Goal: Task Accomplishment & Management: Use online tool/utility

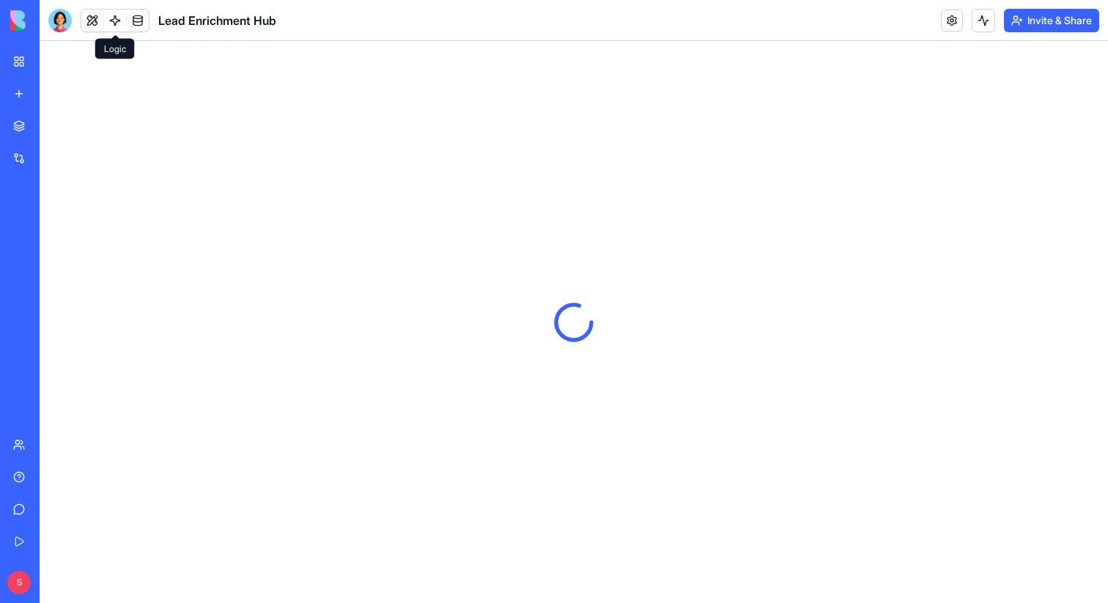
click at [119, 22] on link at bounding box center [115, 21] width 22 height 22
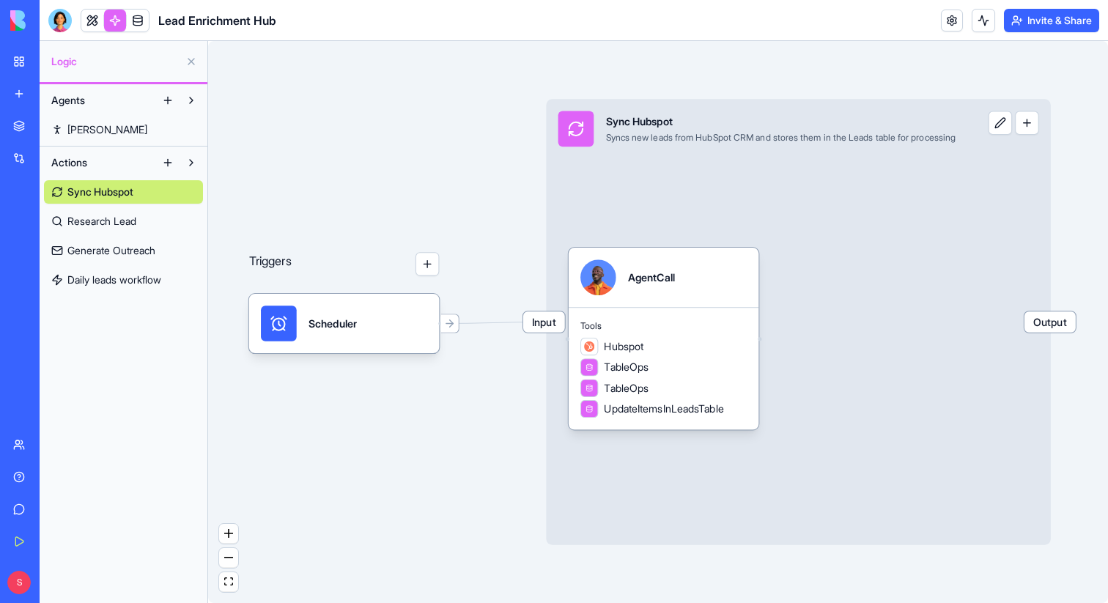
click at [91, 29] on body "BETA My Workspace New app Marketplace Integrations Recent New App New App Custo…" at bounding box center [554, 301] width 1108 height 603
click at [96, 19] on link at bounding box center [92, 21] width 22 height 22
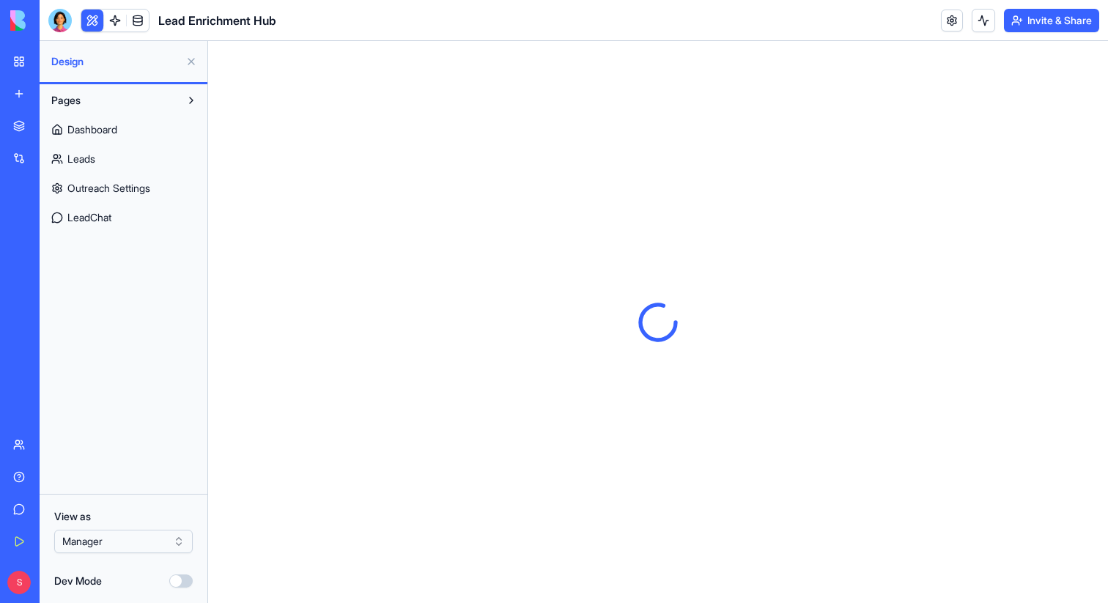
click at [84, 134] on span "Dashboard" at bounding box center [92, 129] width 50 height 15
click at [98, 191] on span "Outreach Settings" at bounding box center [108, 188] width 83 height 15
click at [87, 128] on span "Dashboard" at bounding box center [92, 129] width 50 height 15
click at [114, 26] on link at bounding box center [115, 21] width 22 height 22
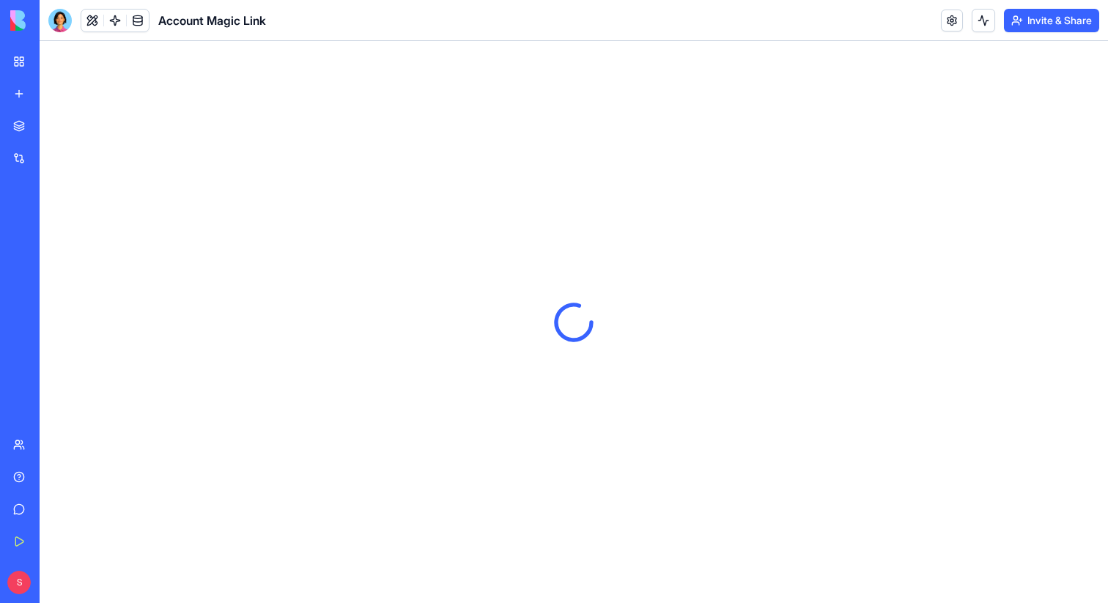
click at [33, 62] on link "My Workspace" at bounding box center [33, 61] width 59 height 29
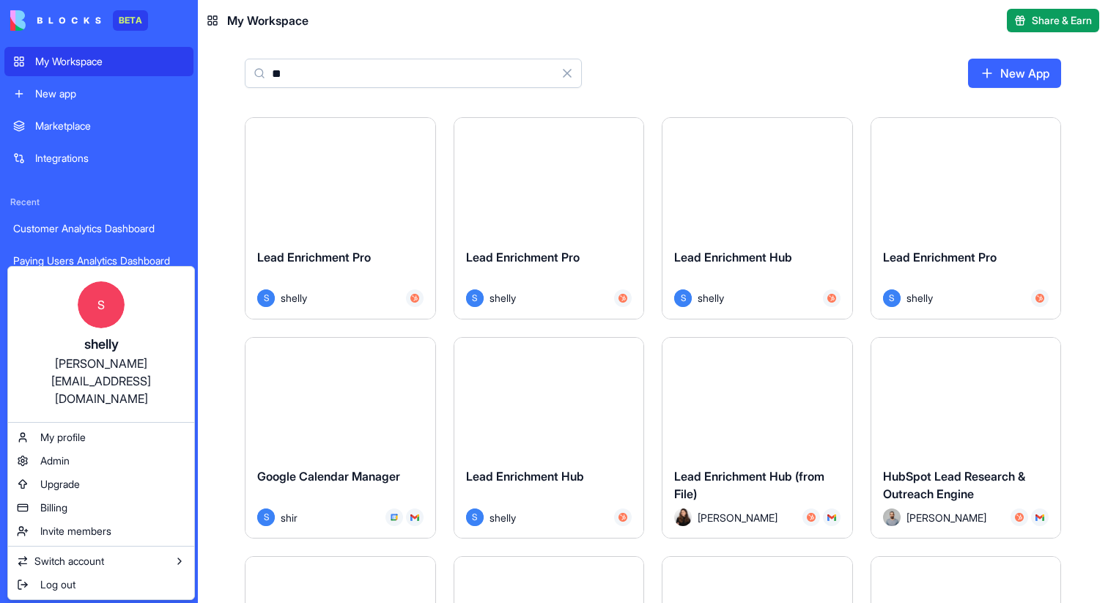
click at [287, 67] on html "BETA My Workspace New app Marketplace Integrations Recent Customer Analytics Da…" at bounding box center [554, 301] width 1108 height 603
click at [287, 67] on input "**" at bounding box center [413, 73] width 337 height 29
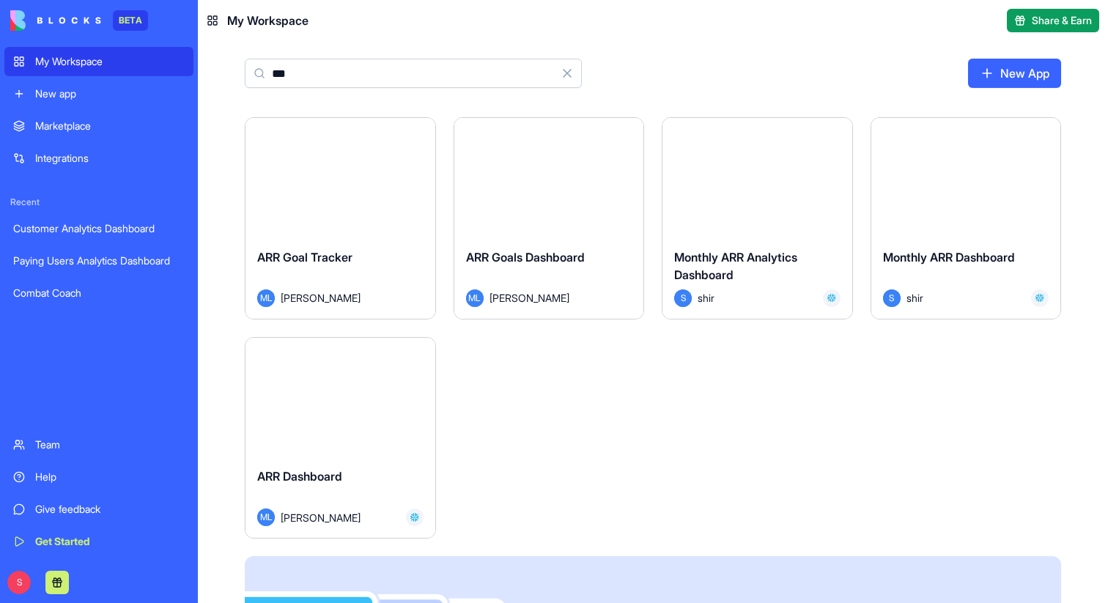
type input "***"
click at [327, 389] on button "Launch" at bounding box center [340, 396] width 110 height 29
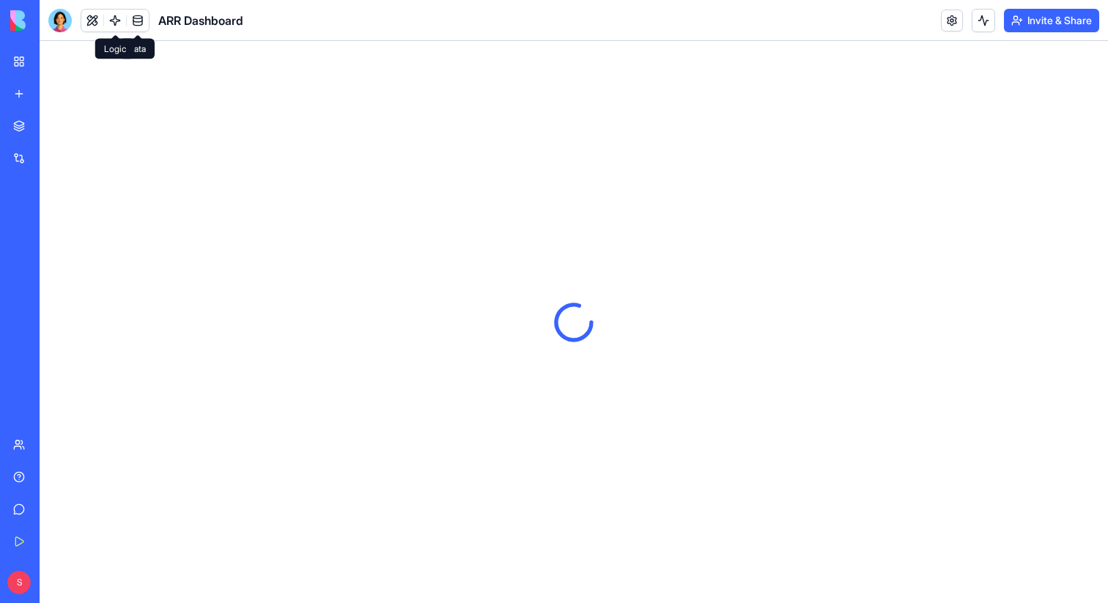
click at [117, 23] on link at bounding box center [115, 21] width 22 height 22
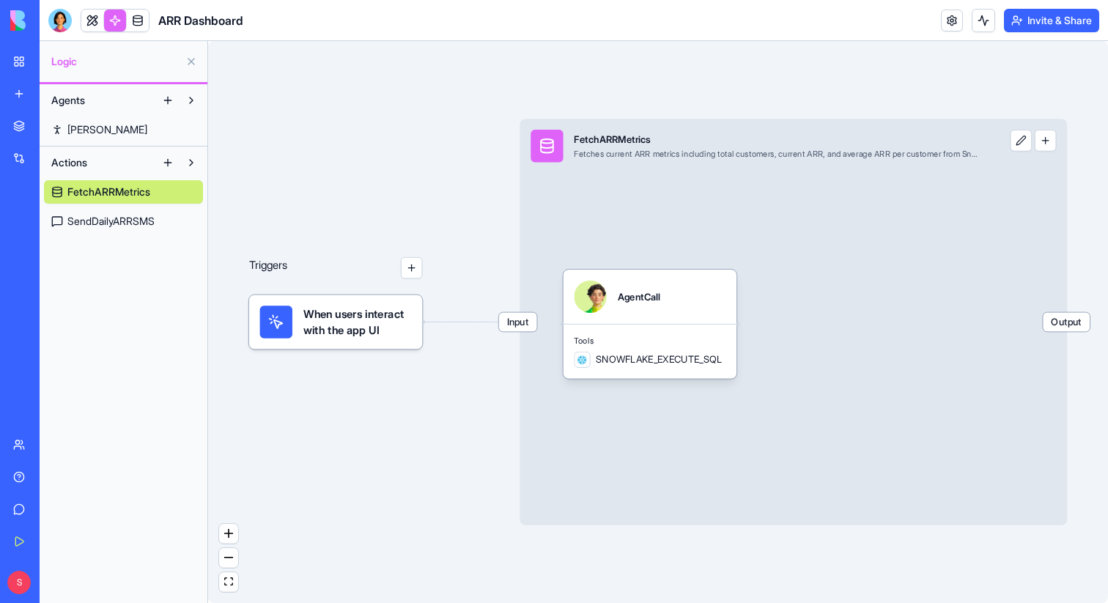
click at [155, 222] on span "SendDailyARRSMS" at bounding box center [110, 221] width 87 height 15
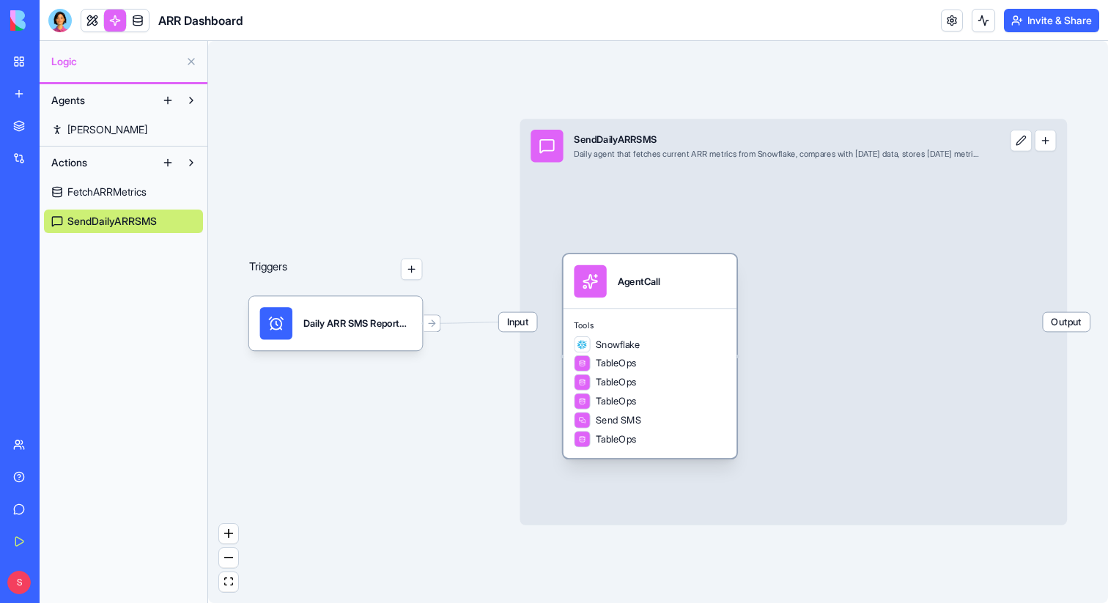
click at [654, 310] on div "Tools Snowflake TableOps TableOps TableOps Send SMS TableOps" at bounding box center [651, 384] width 174 height 150
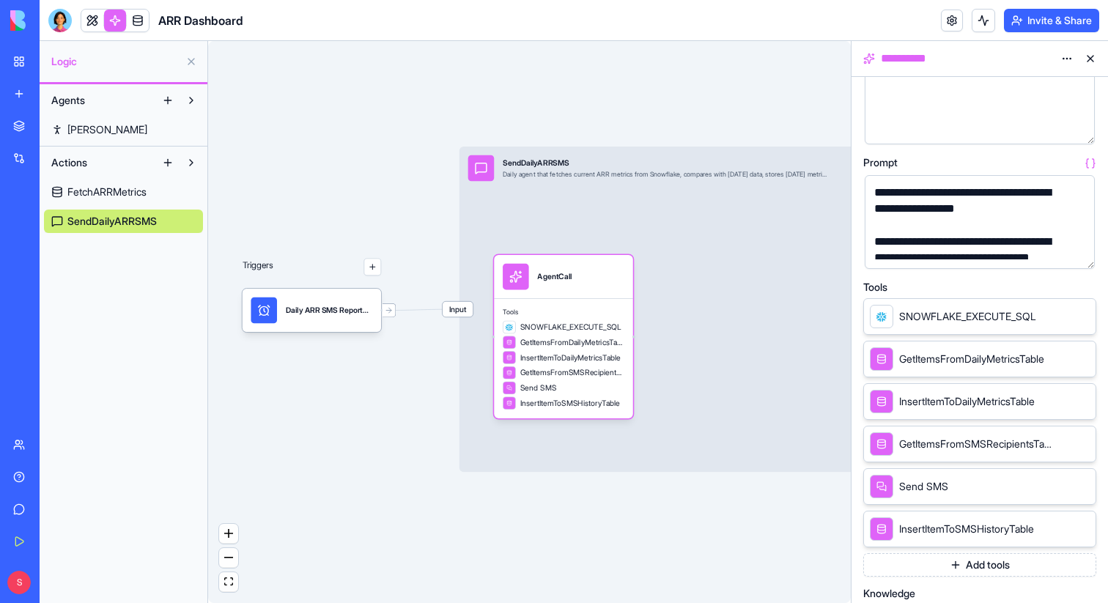
scroll to position [113, 0]
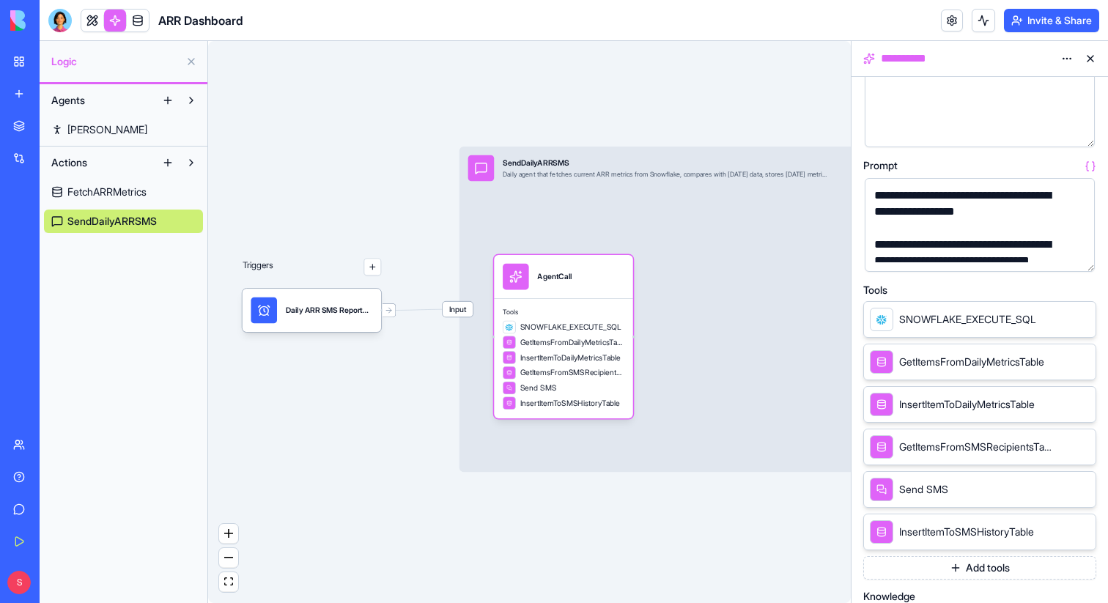
click at [1083, 261] on button "button" at bounding box center [1080, 257] width 23 height 23
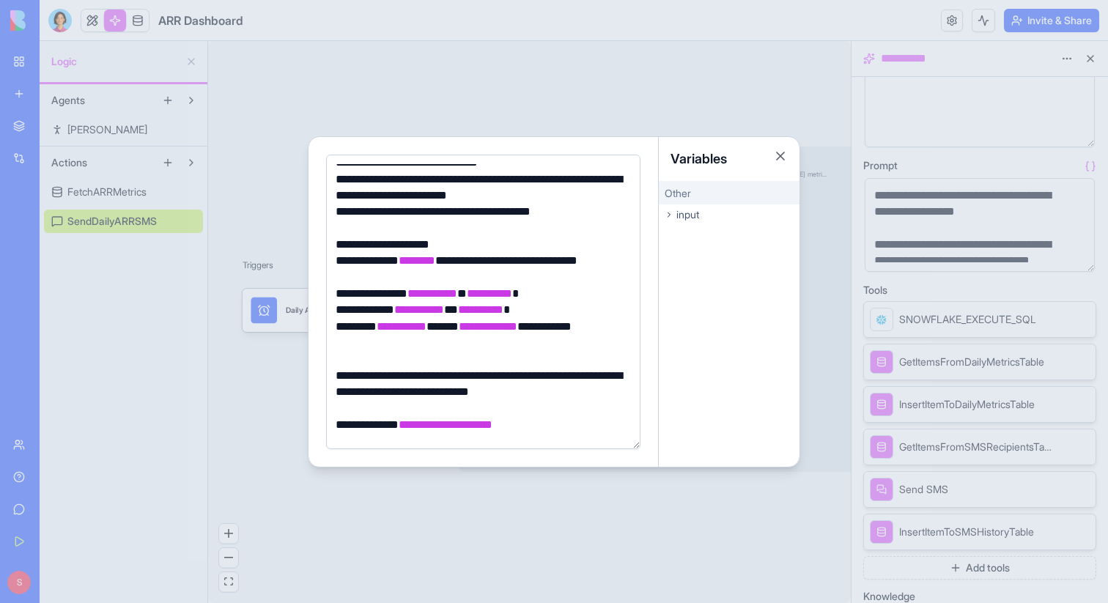
scroll to position [0, 0]
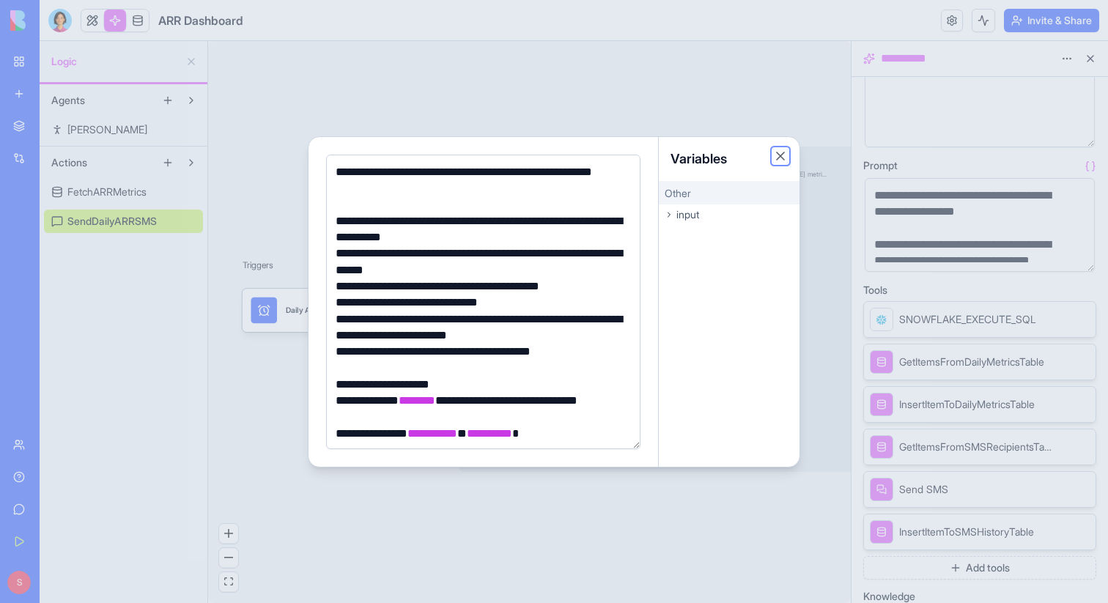
click at [780, 153] on button "Close" at bounding box center [780, 156] width 15 height 15
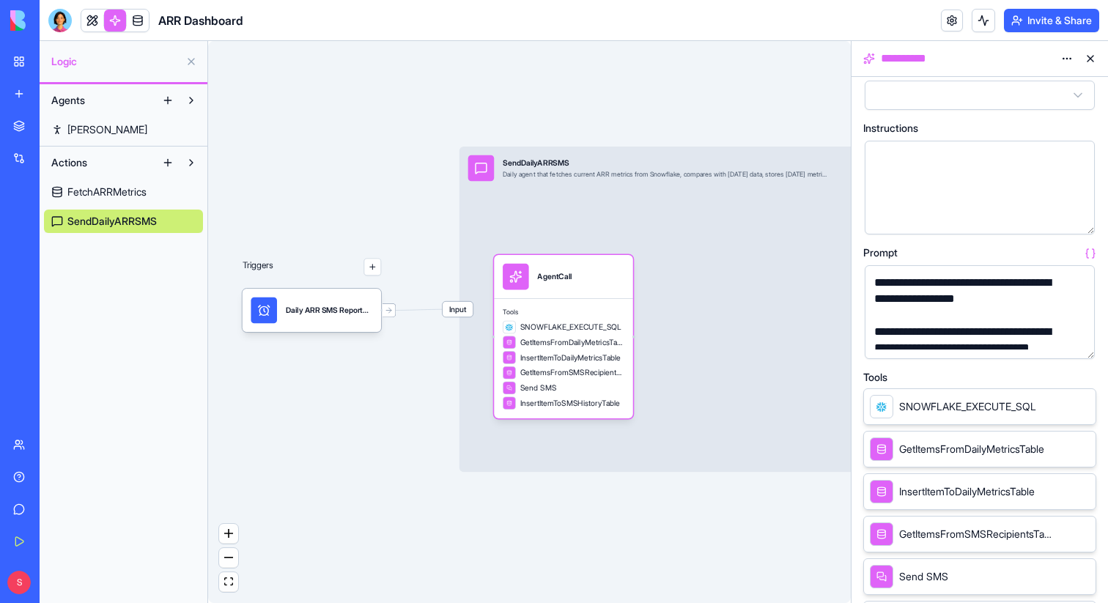
scroll to position [18, 0]
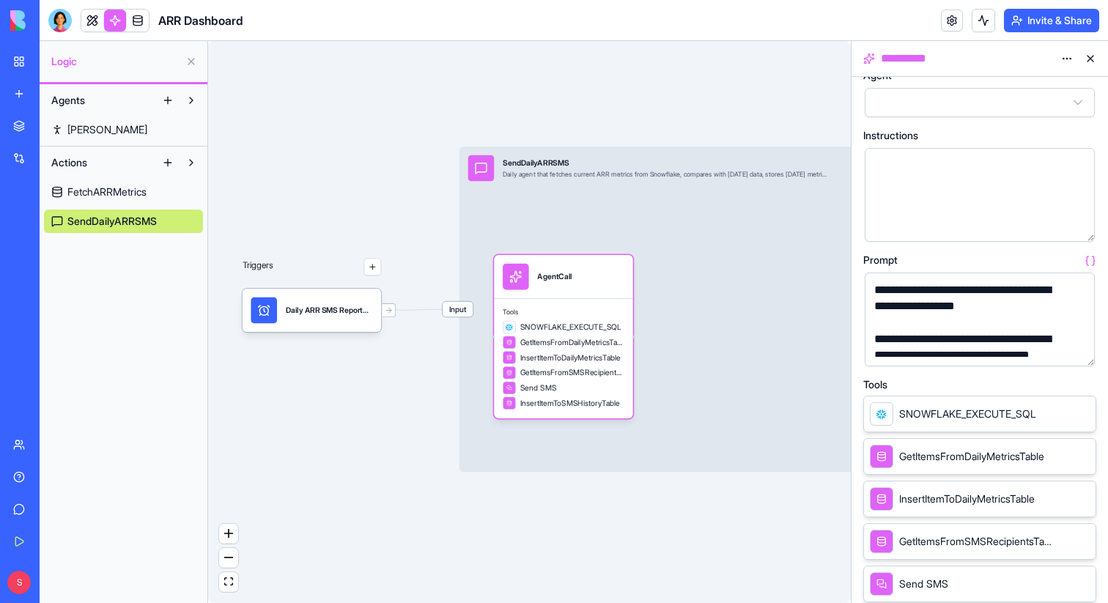
click at [882, 168] on div at bounding box center [967, 166] width 195 height 16
click at [58, 29] on div at bounding box center [59, 20] width 23 height 23
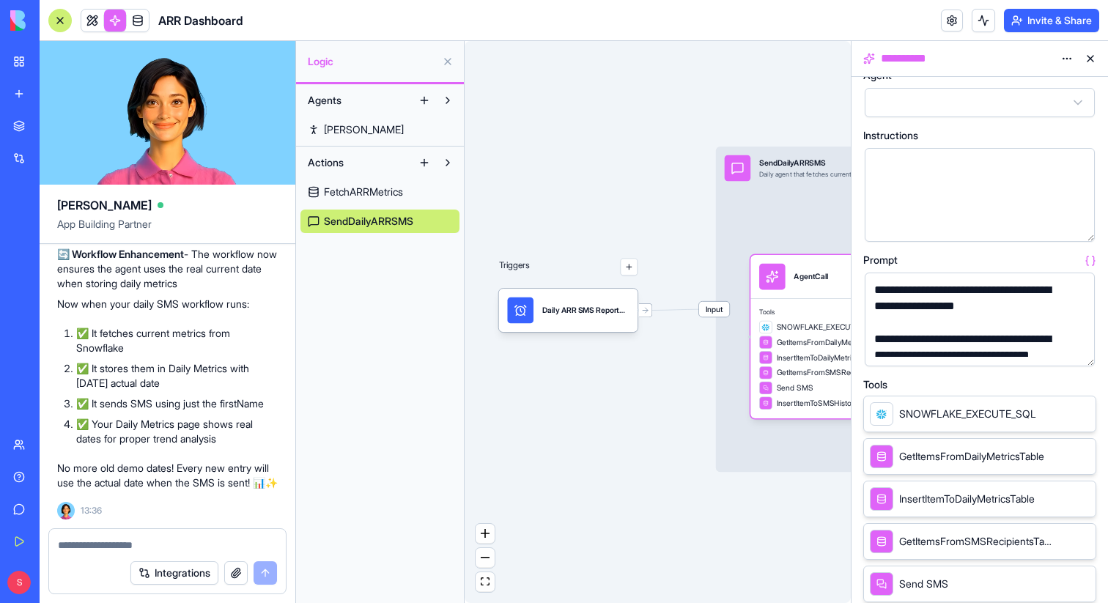
scroll to position [6280, 0]
click at [50, 21] on div at bounding box center [59, 20] width 23 height 23
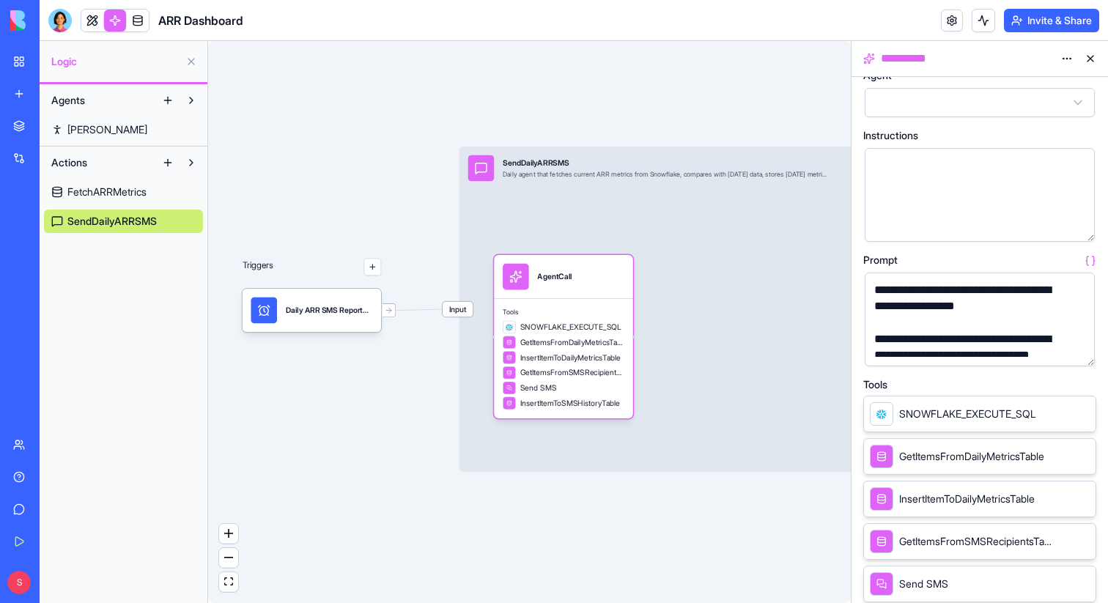
click at [1074, 353] on button "button" at bounding box center [1080, 351] width 23 height 23
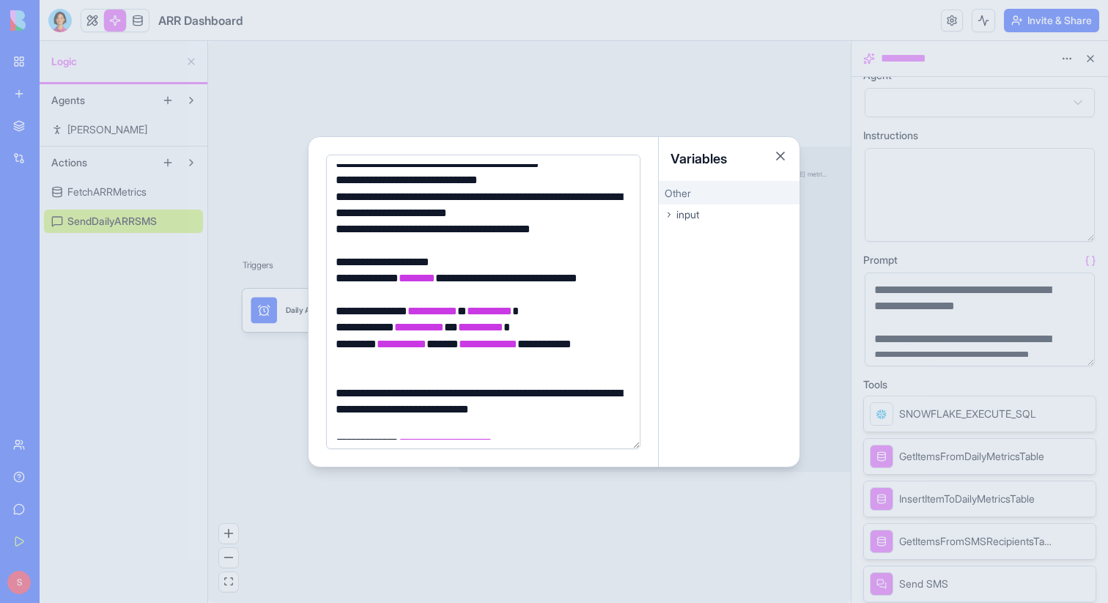
scroll to position [142, 0]
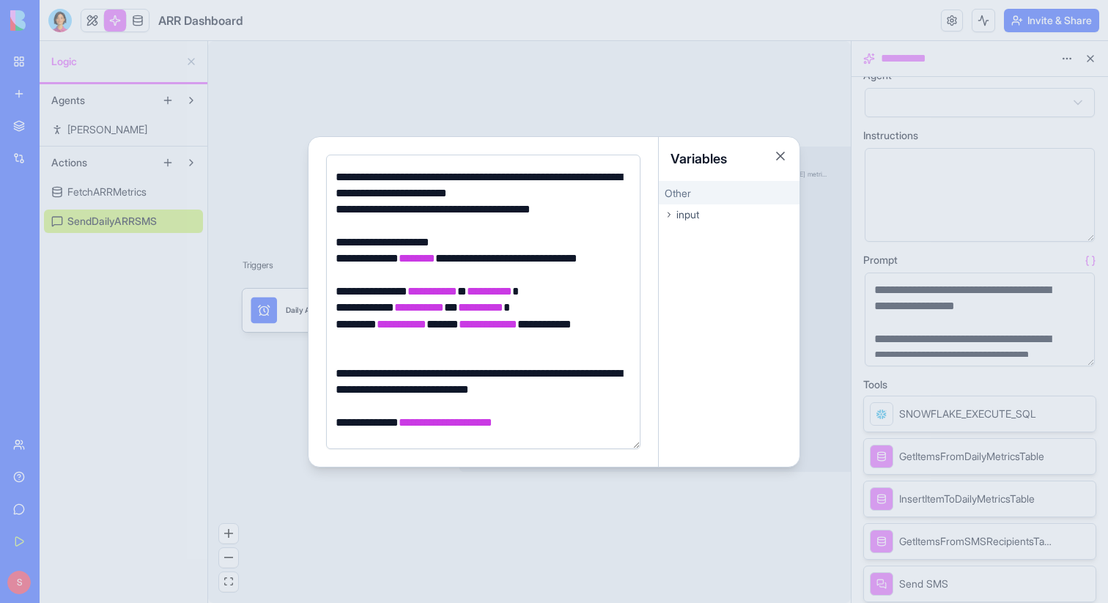
click at [423, 350] on div at bounding box center [481, 357] width 300 height 16
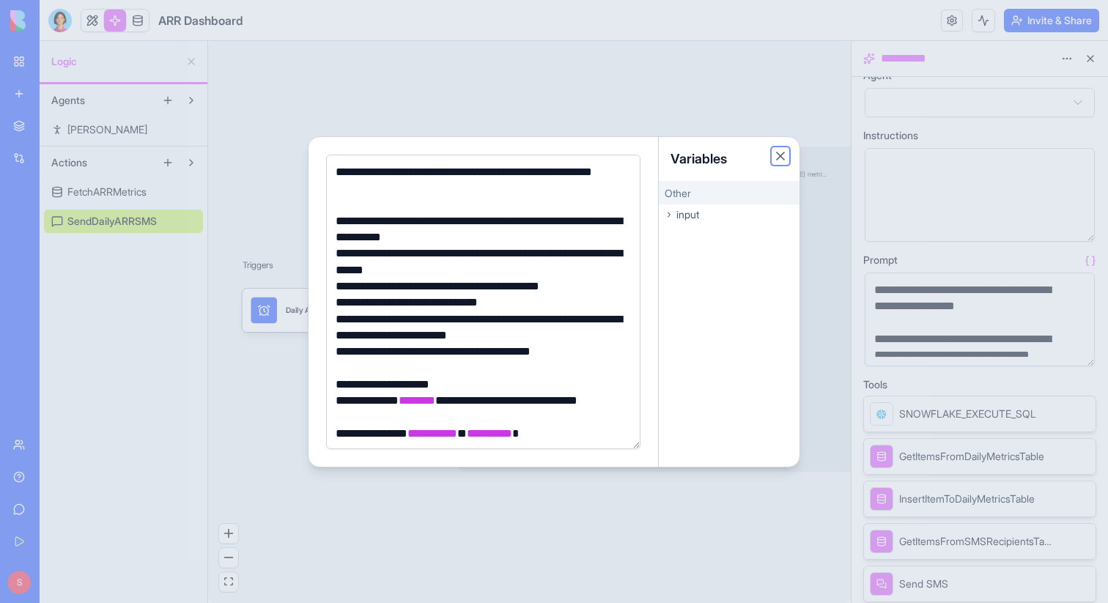
click at [779, 150] on button "Close" at bounding box center [780, 156] width 15 height 15
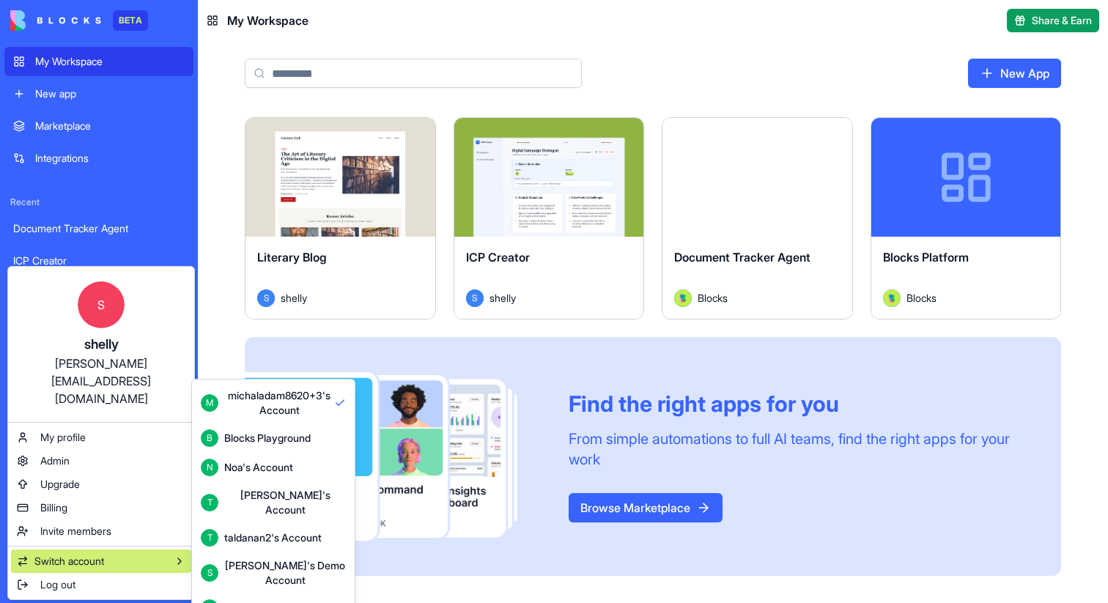
click at [778, 227] on html "BETA My Workspace New app Marketplace Integrations Recent Document Tracker Agen…" at bounding box center [554, 301] width 1108 height 603
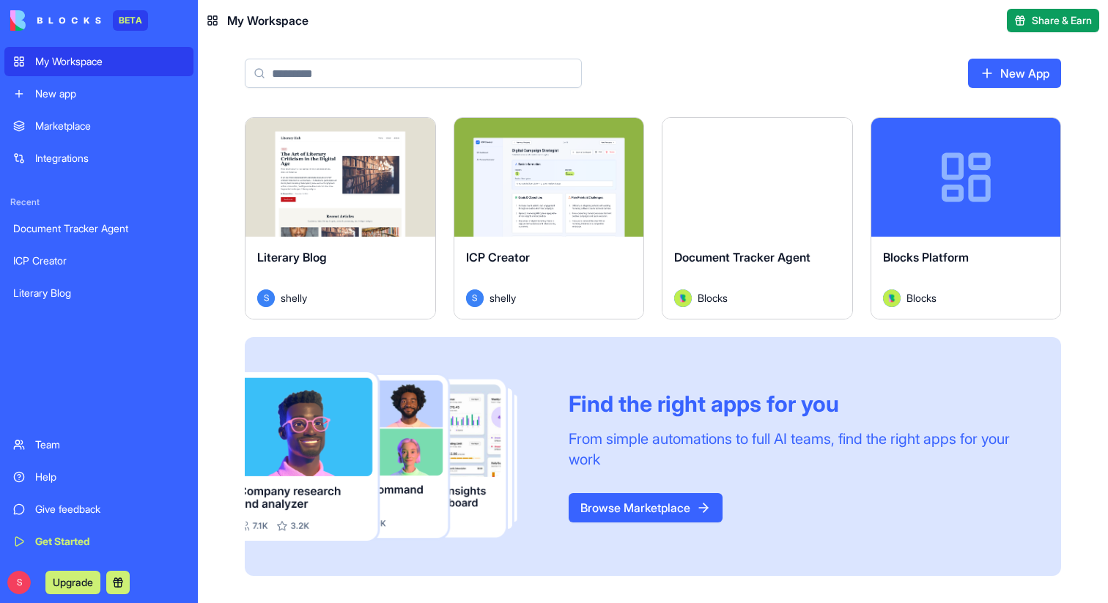
click at [746, 186] on button "Launch" at bounding box center [757, 177] width 110 height 29
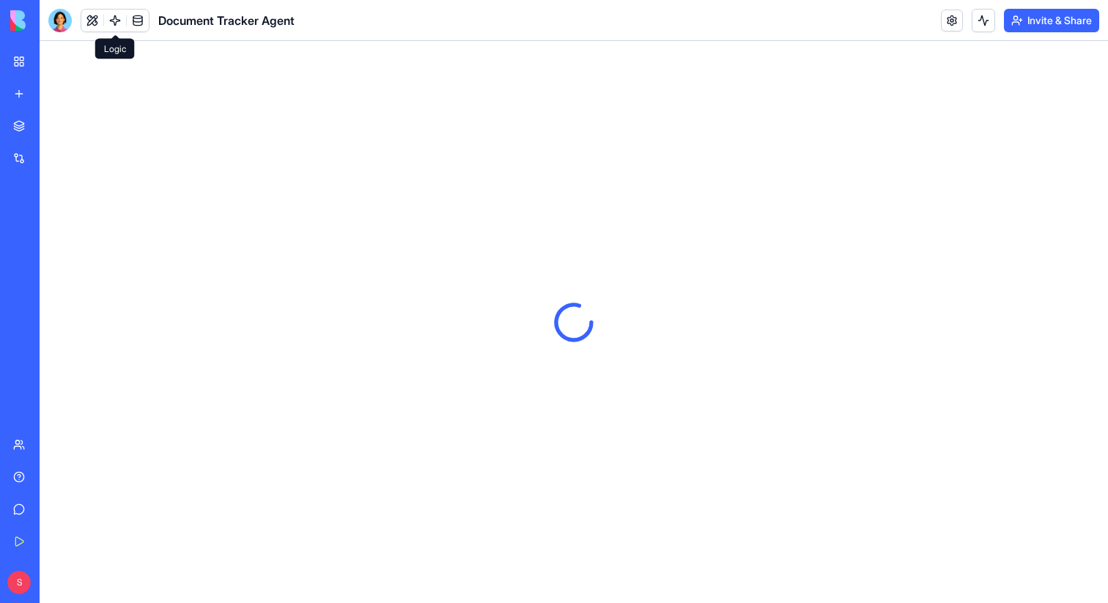
click at [105, 18] on link at bounding box center [115, 21] width 22 height 22
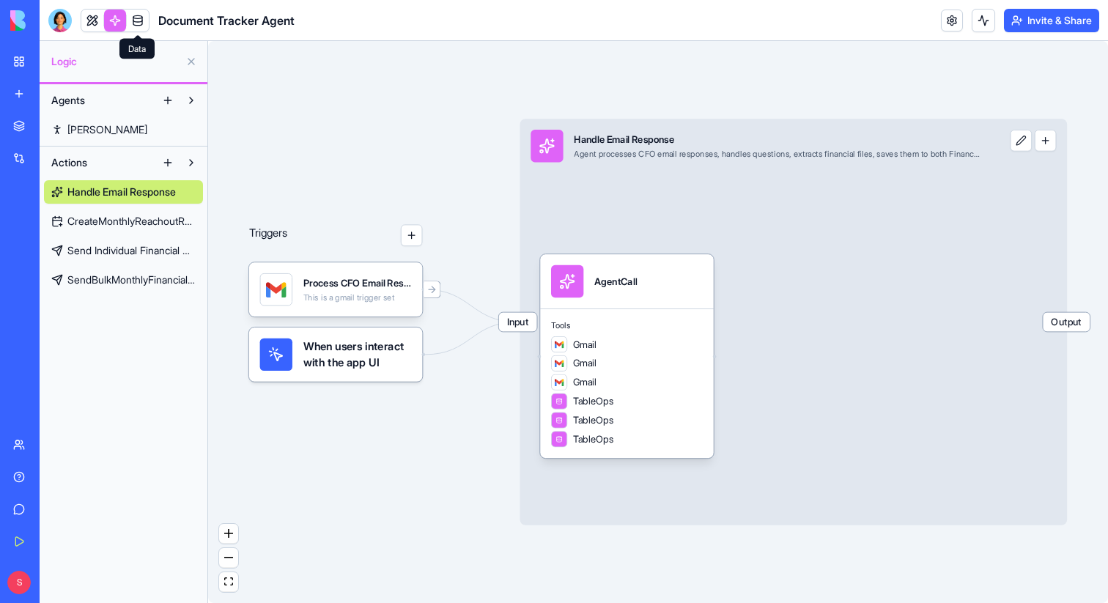
click at [133, 20] on link at bounding box center [138, 21] width 22 height 22
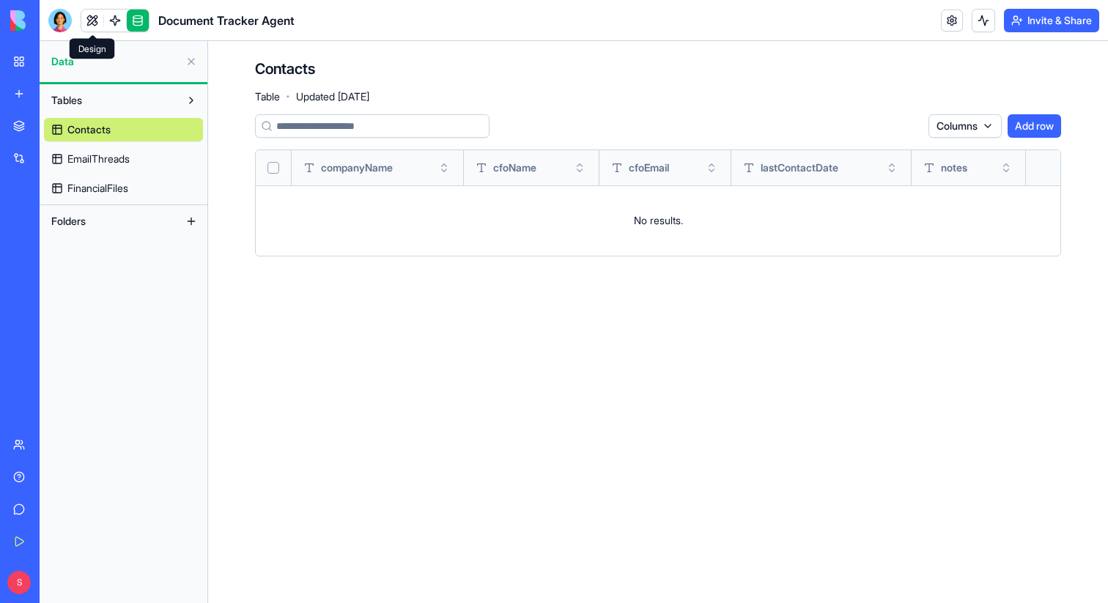
click at [92, 21] on link at bounding box center [92, 21] width 22 height 22
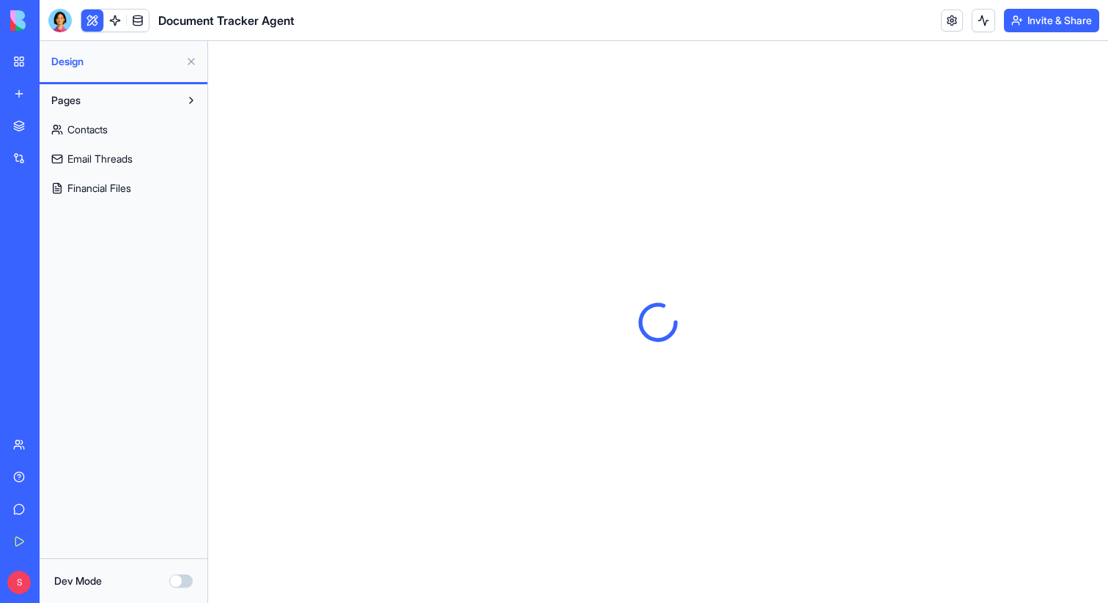
click at [90, 133] on span "Contacts" at bounding box center [87, 129] width 40 height 15
click at [118, 21] on link at bounding box center [115, 21] width 22 height 22
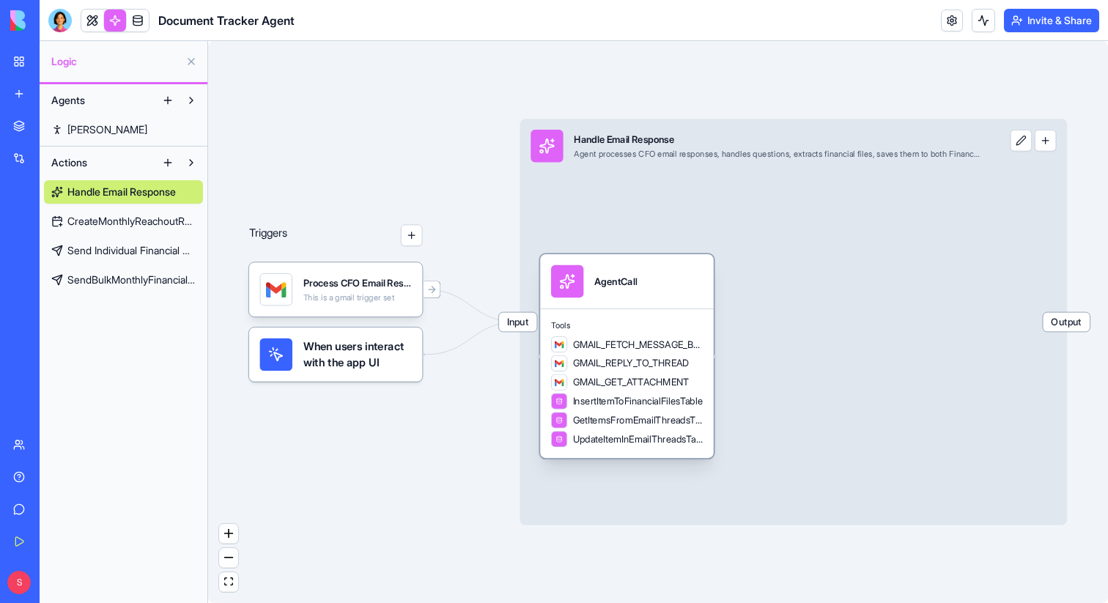
click at [594, 286] on div "AgentCall" at bounding box center [627, 281] width 152 height 32
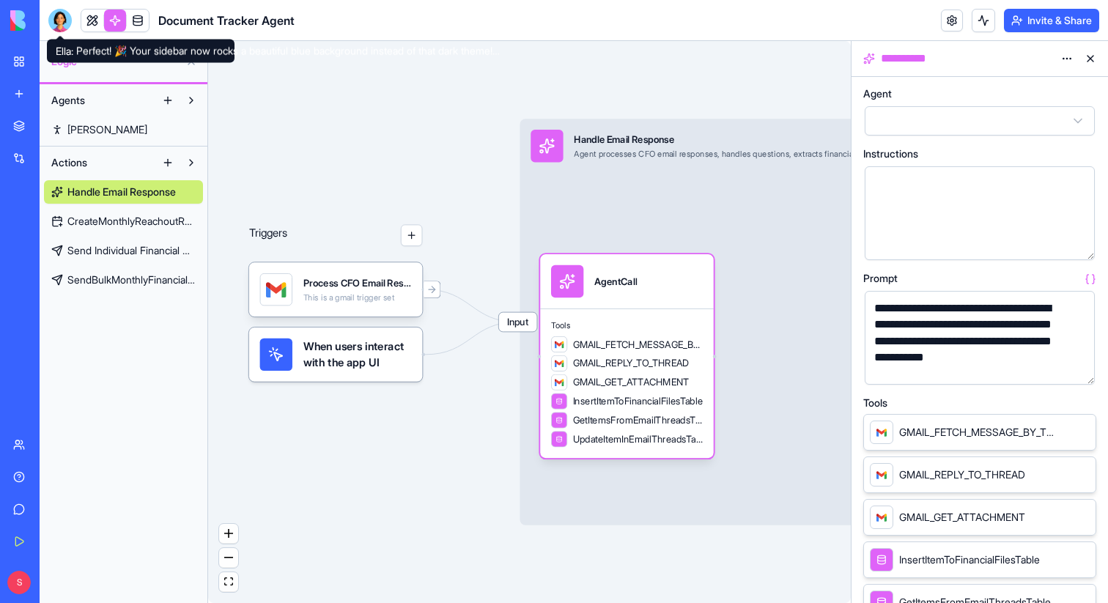
click at [62, 17] on div at bounding box center [59, 20] width 23 height 23
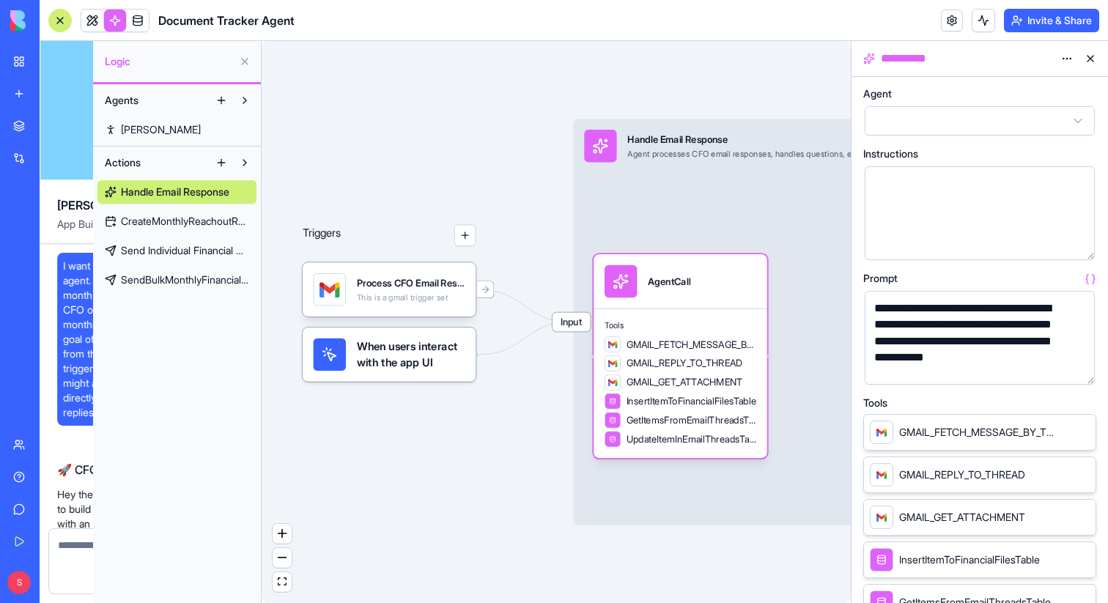
scroll to position [8651, 0]
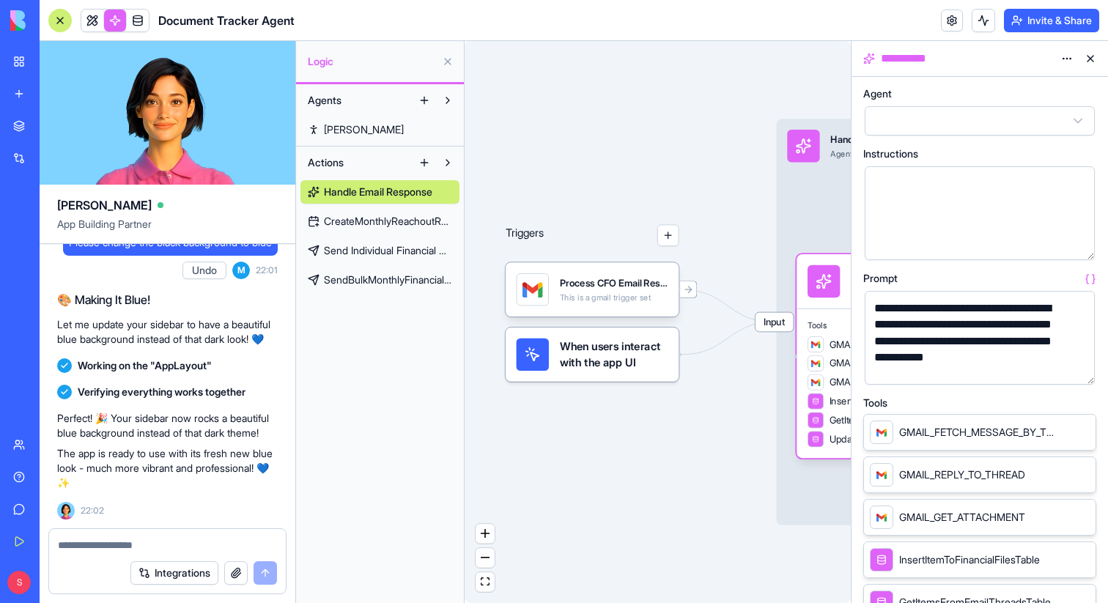
click at [56, 23] on div at bounding box center [59, 20] width 23 height 23
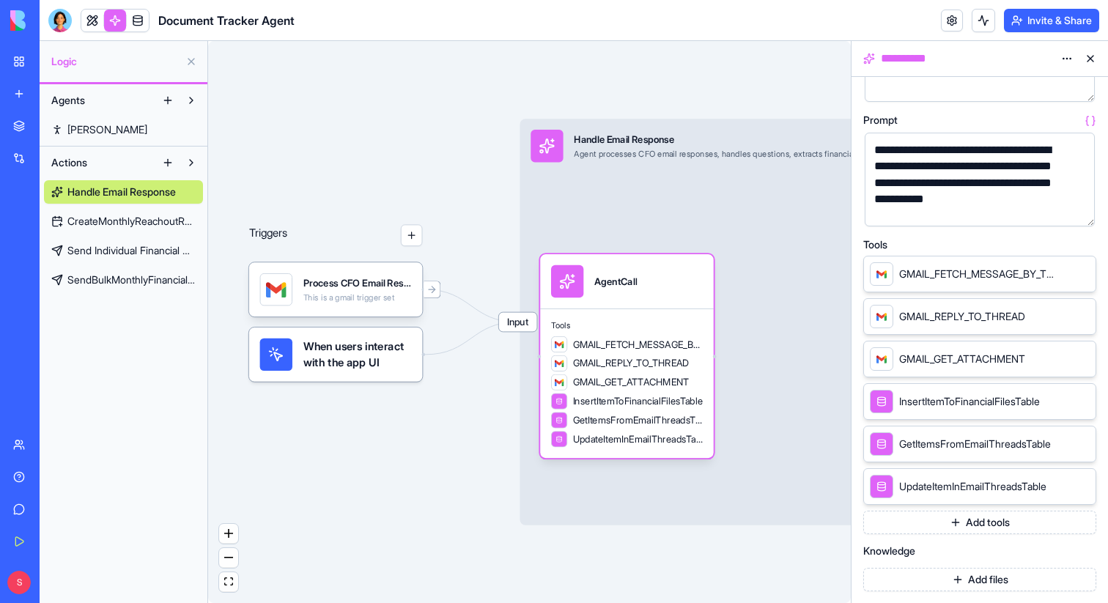
scroll to position [173, 0]
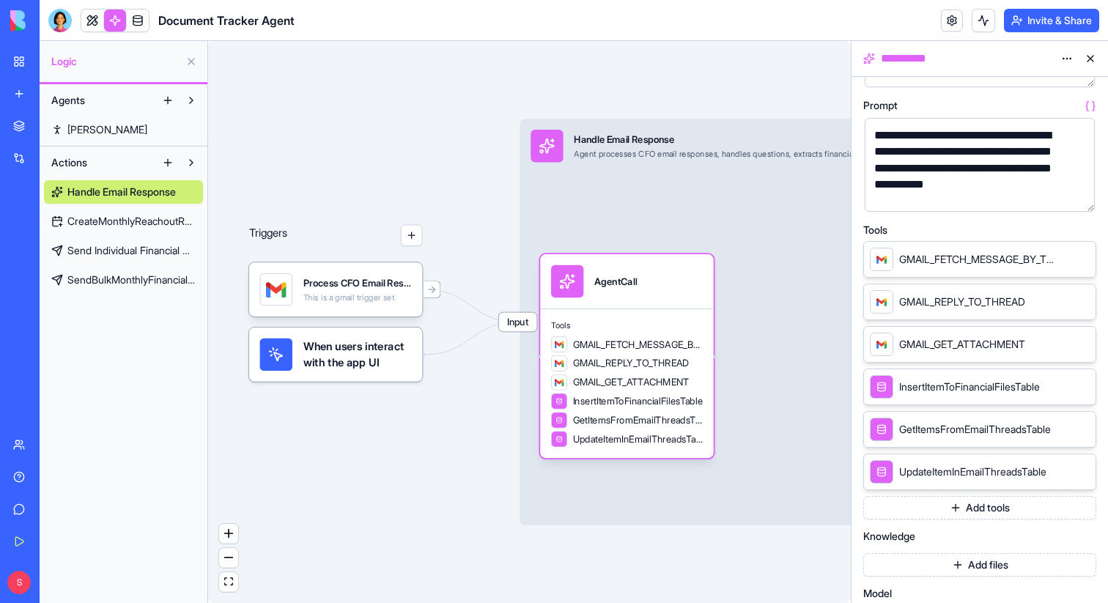
click at [946, 513] on button "Add tools" at bounding box center [980, 507] width 233 height 23
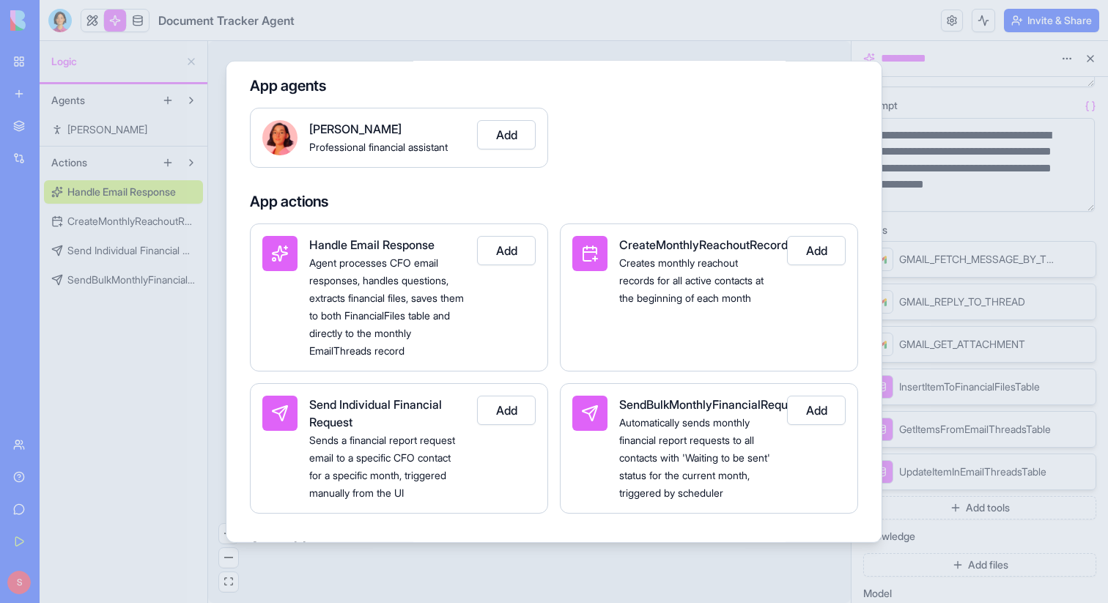
scroll to position [0, 0]
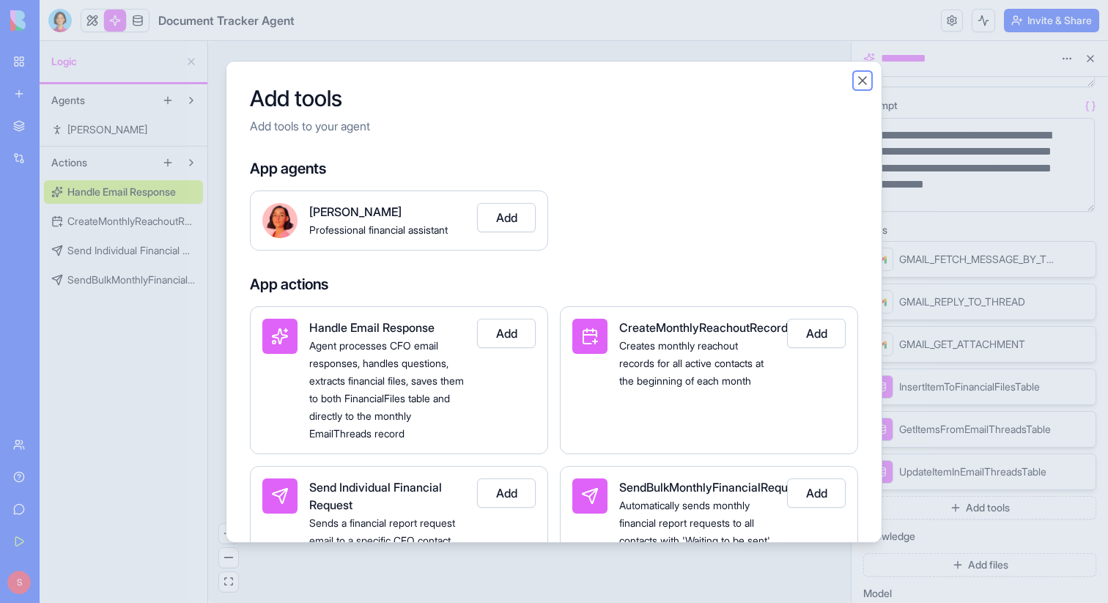
click at [866, 78] on button "Close" at bounding box center [863, 80] width 15 height 15
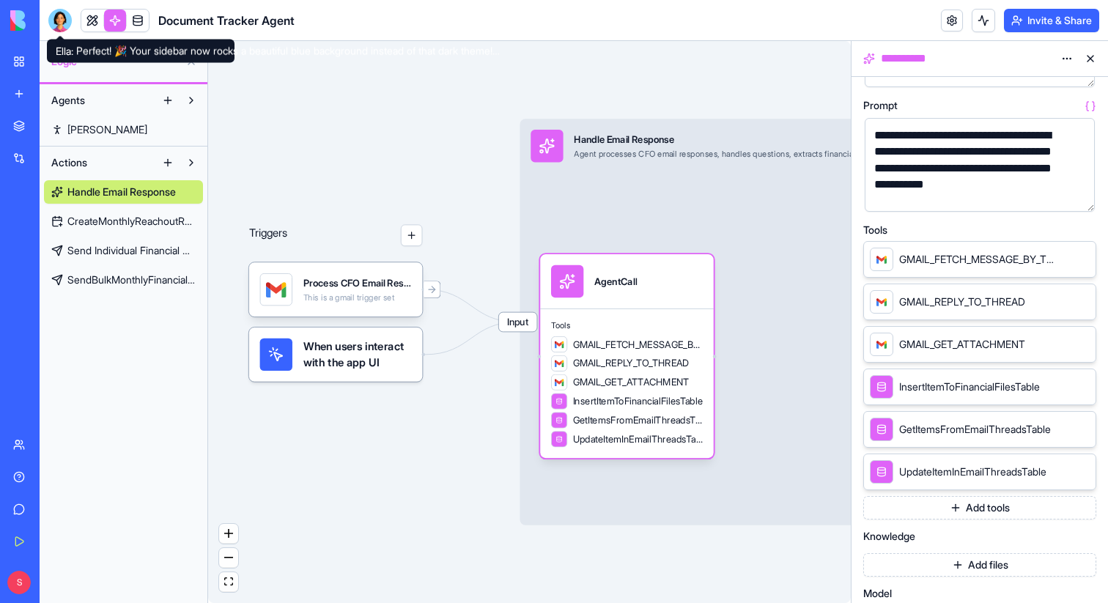
click at [54, 14] on div at bounding box center [59, 20] width 23 height 23
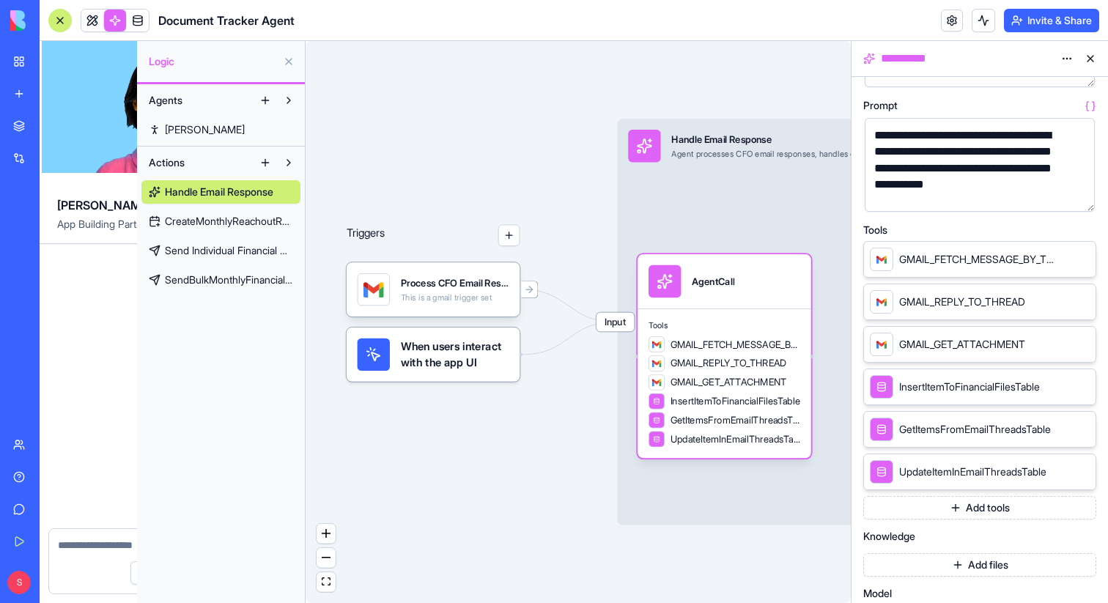
scroll to position [8651, 0]
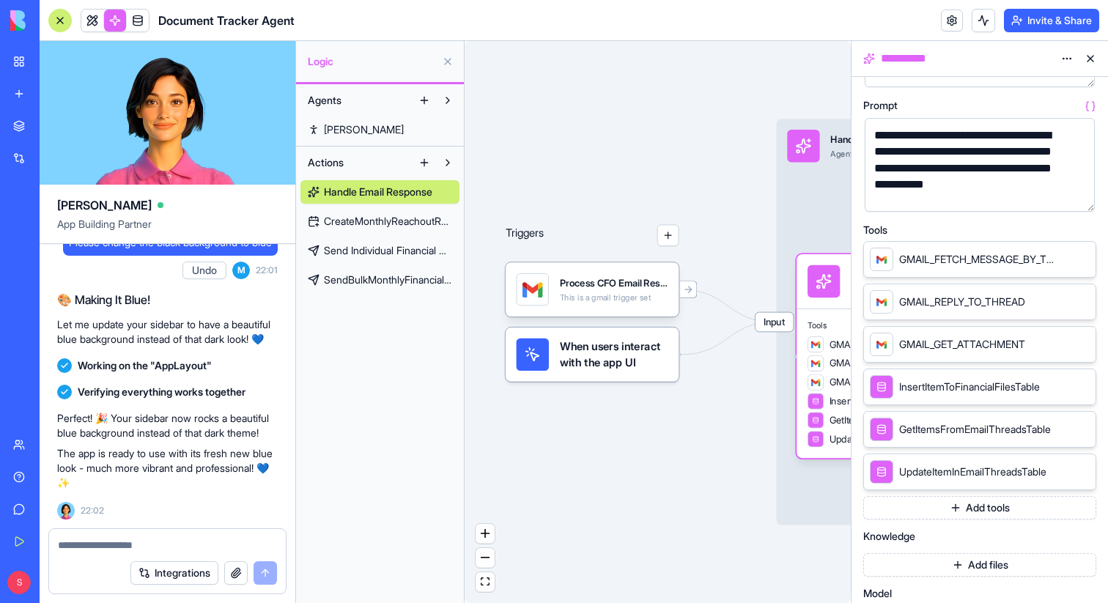
click at [152, 539] on textarea at bounding box center [167, 545] width 219 height 15
click at [61, 22] on div at bounding box center [59, 20] width 23 height 23
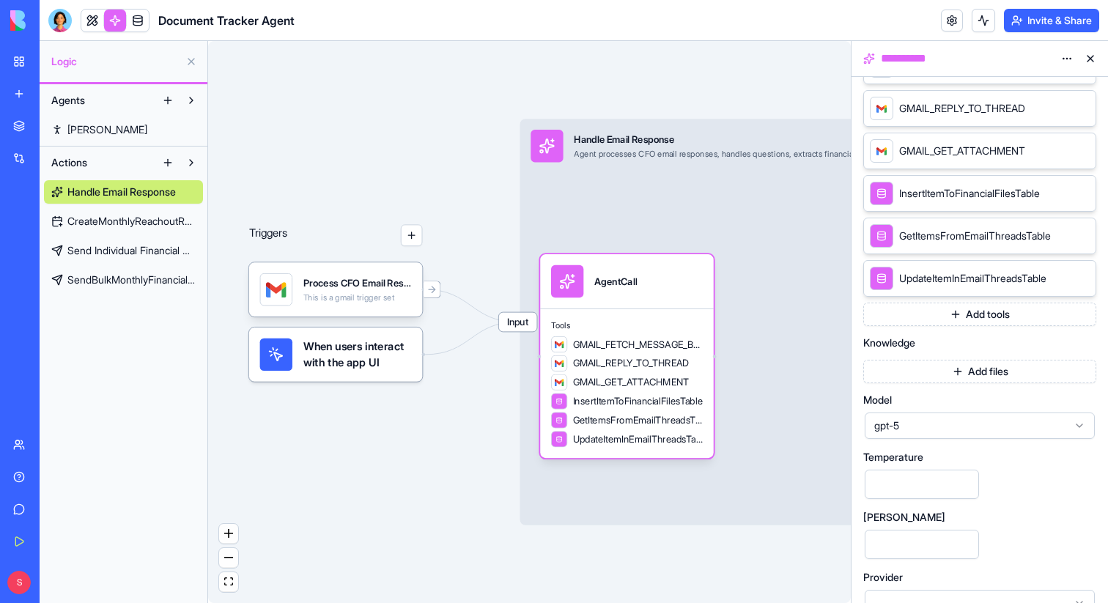
scroll to position [372, 0]
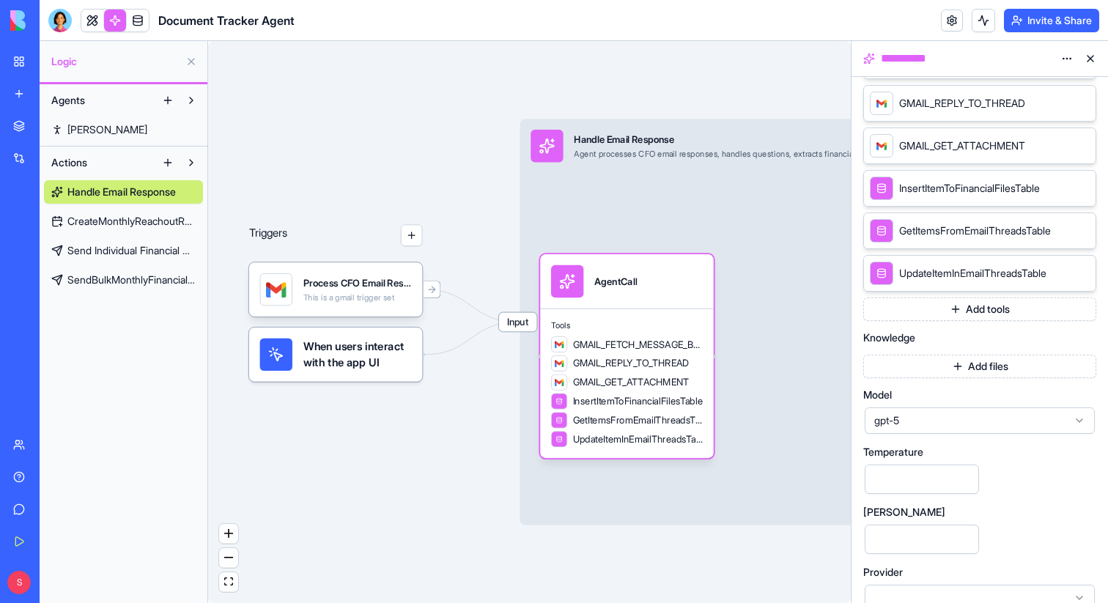
click at [930, 422] on span "gpt-5" at bounding box center [972, 420] width 194 height 15
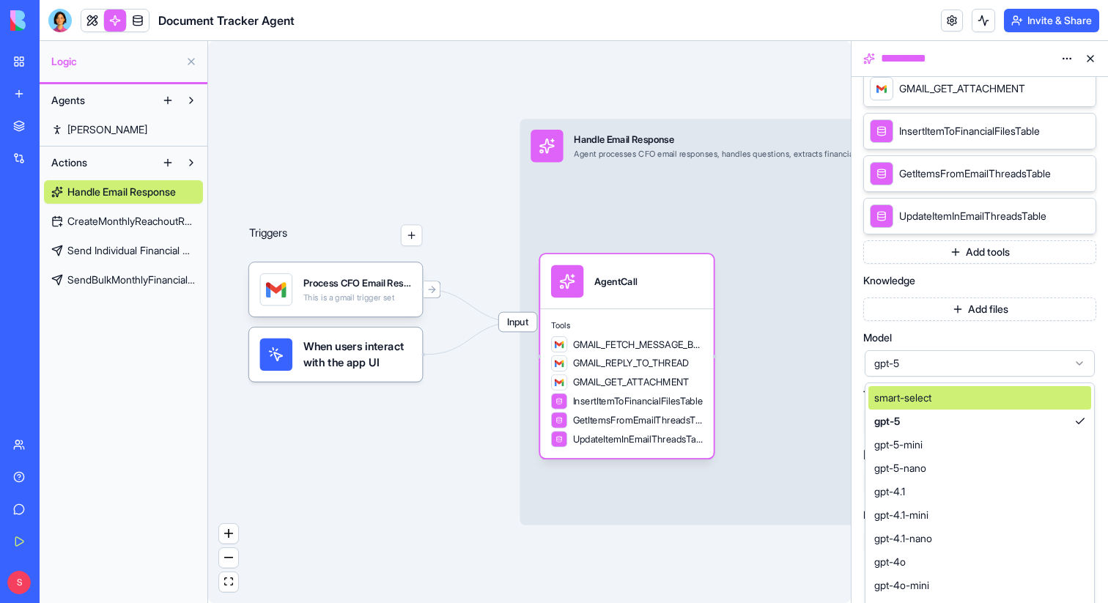
click at [964, 372] on div "gpt-5" at bounding box center [980, 363] width 230 height 26
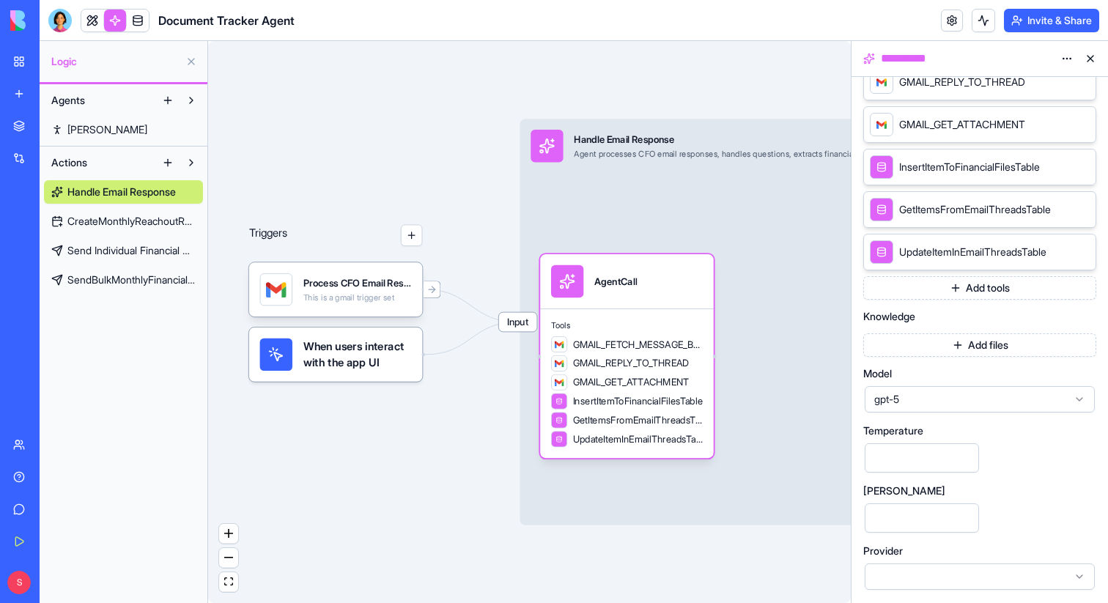
scroll to position [393, 0]
click at [1021, 577] on div at bounding box center [980, 577] width 230 height 26
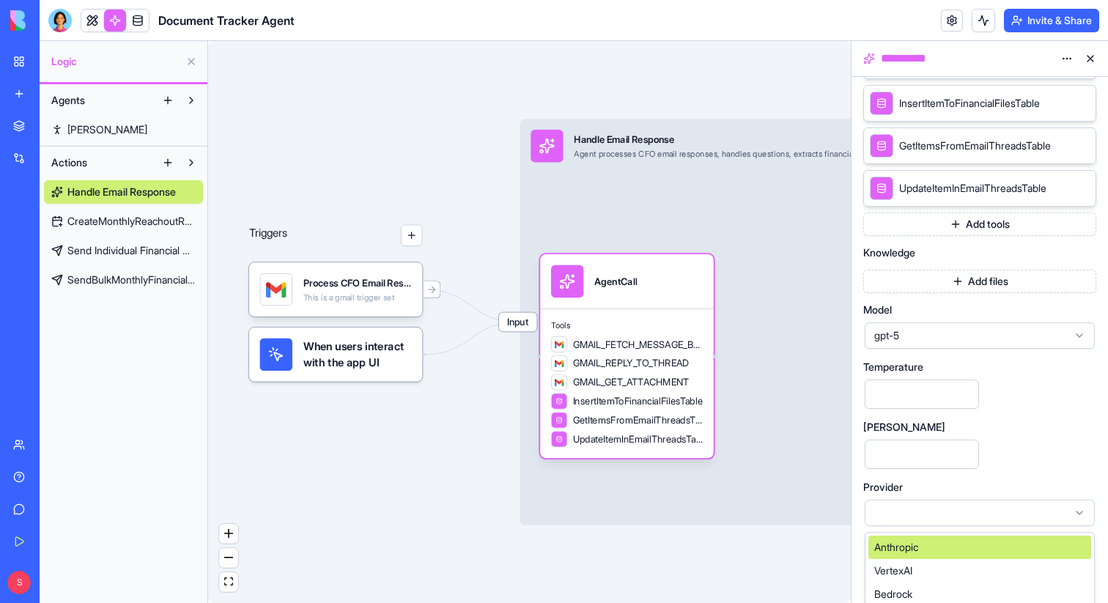
scroll to position [463, 0]
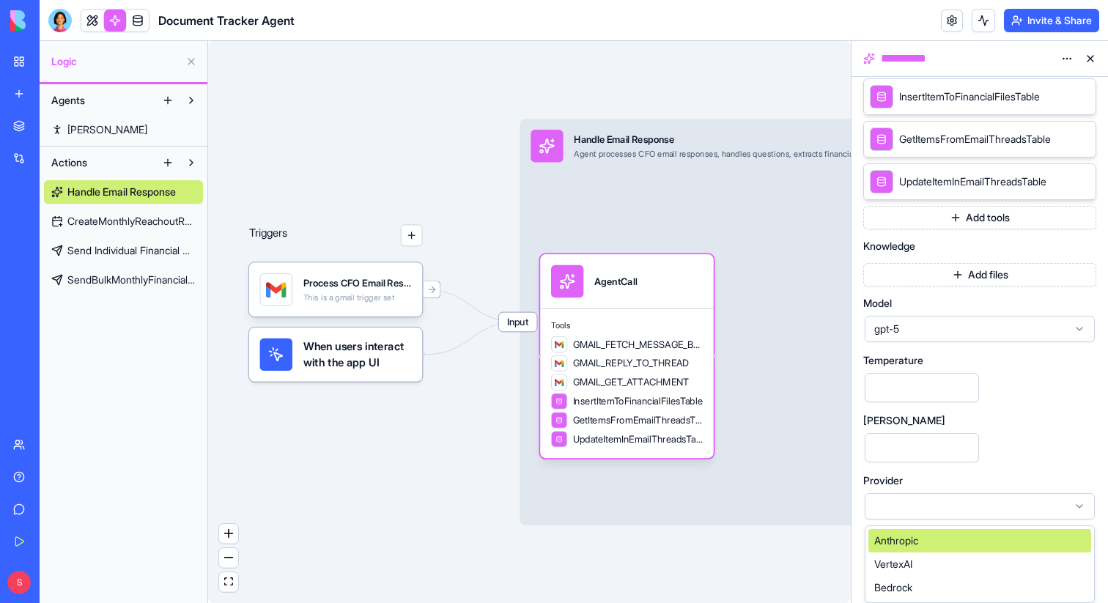
click at [910, 509] on div at bounding box center [980, 506] width 230 height 26
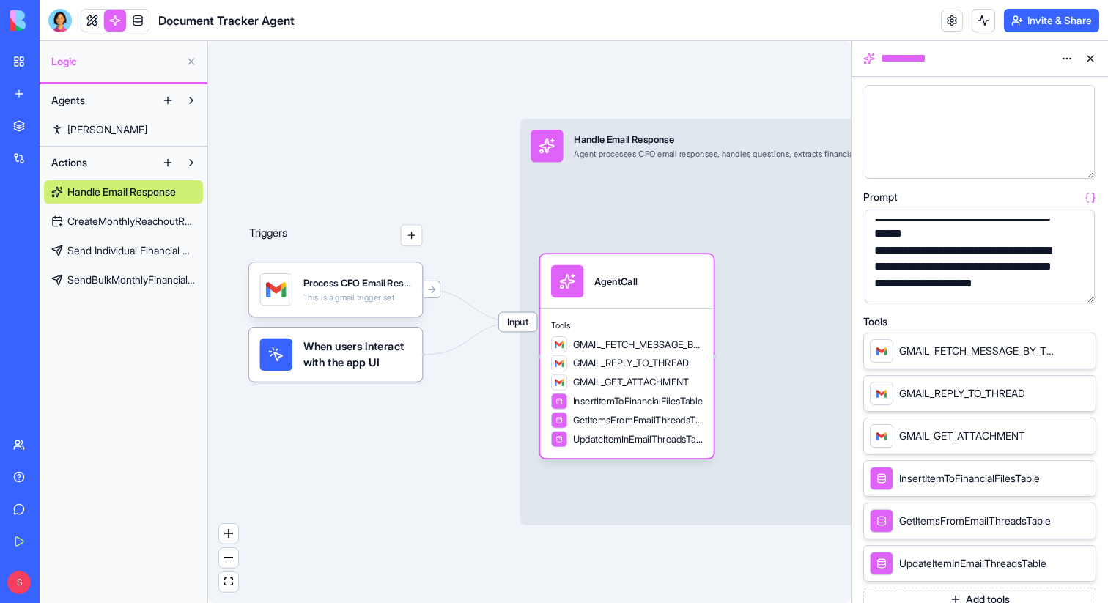
scroll to position [0, 0]
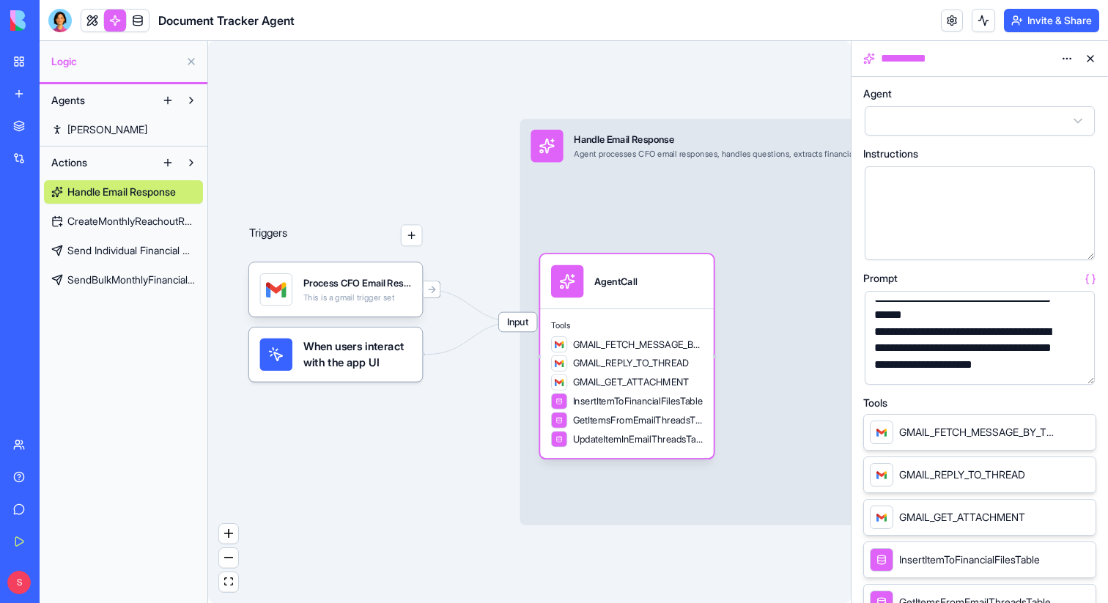
click at [405, 235] on button "button" at bounding box center [412, 235] width 22 height 22
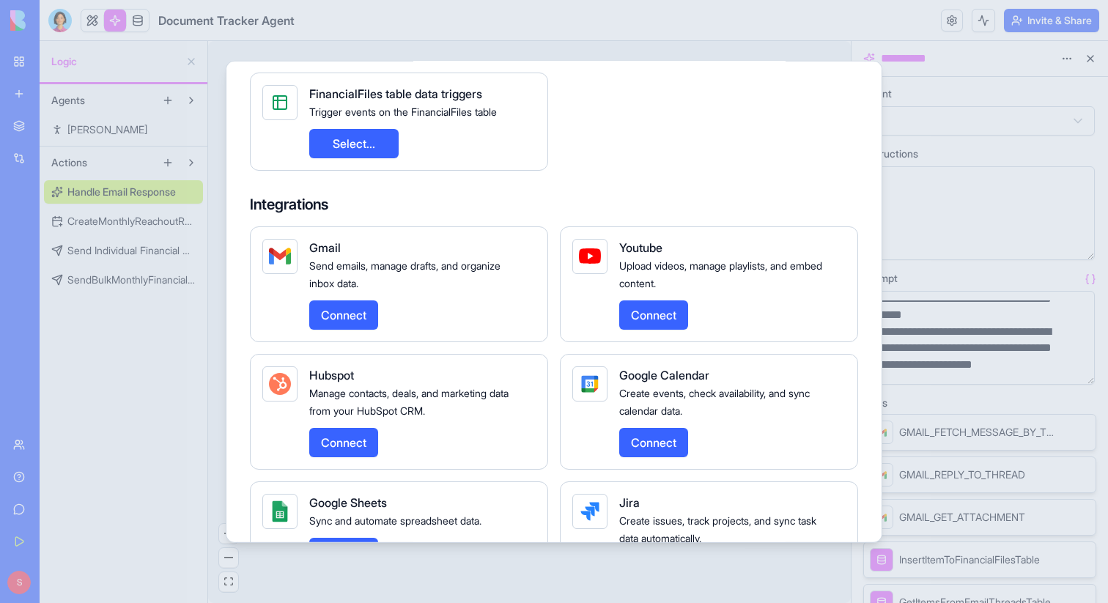
scroll to position [339, 0]
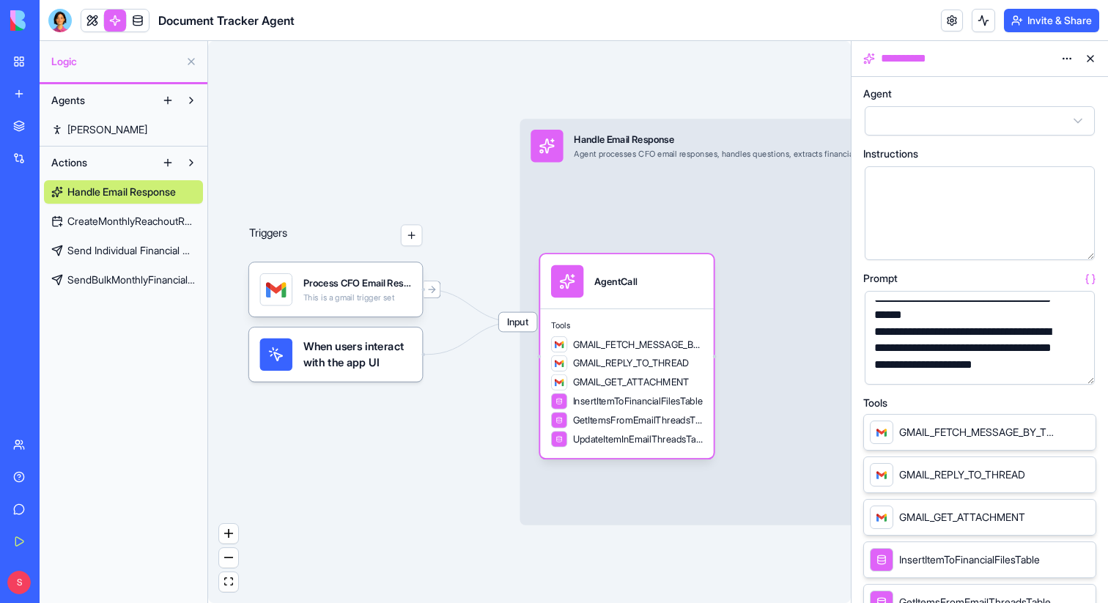
click at [405, 230] on button "button" at bounding box center [412, 235] width 22 height 22
click at [141, 23] on link at bounding box center [138, 21] width 22 height 22
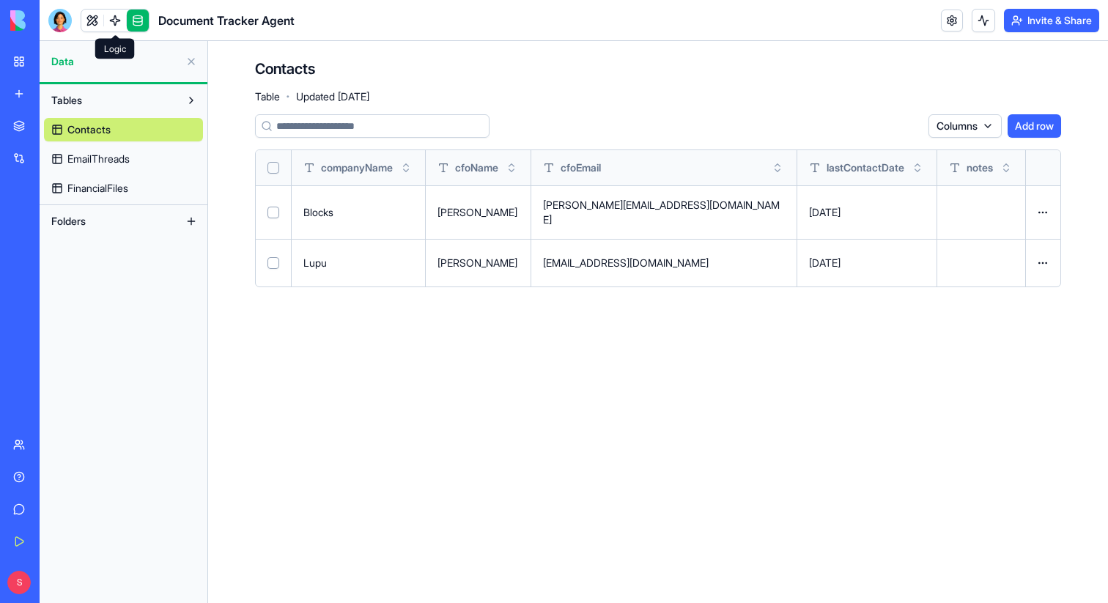
click at [118, 21] on link at bounding box center [115, 21] width 22 height 22
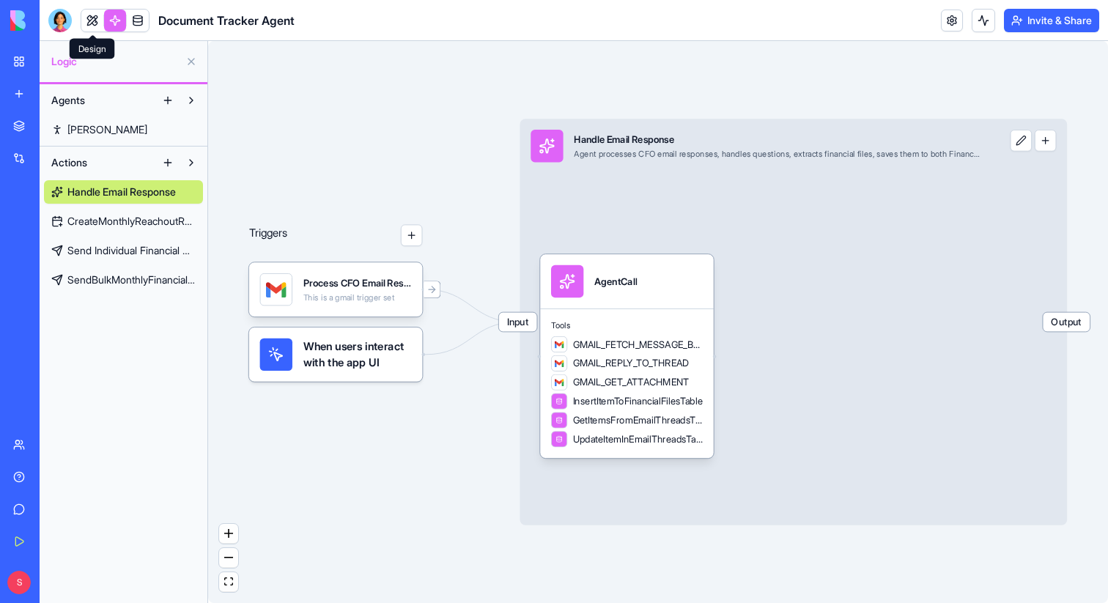
click at [99, 27] on link at bounding box center [92, 21] width 22 height 22
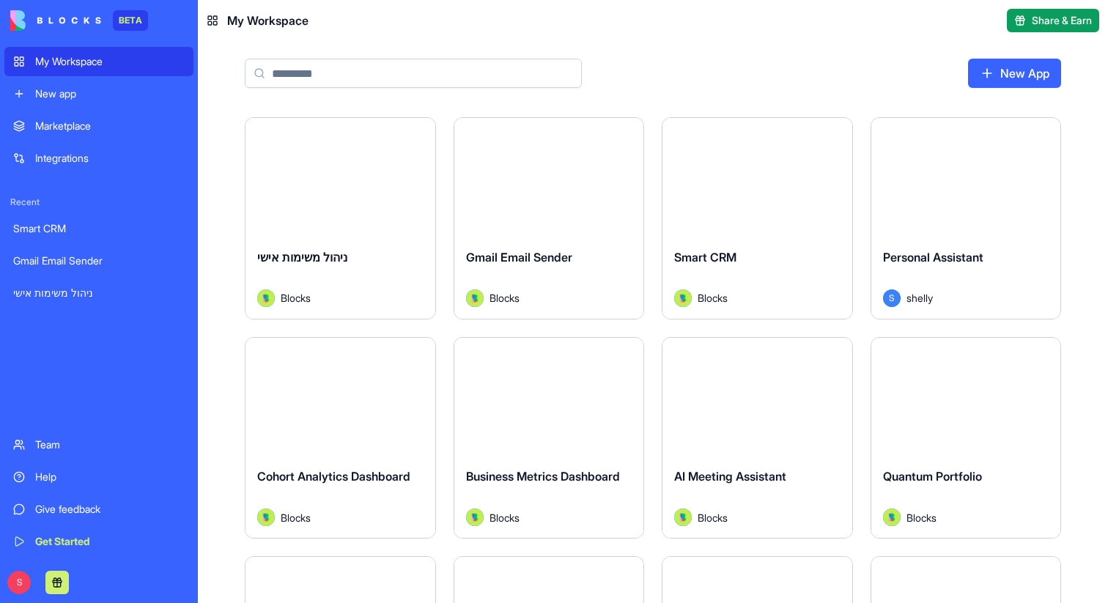
click at [84, 124] on div "Marketplace" at bounding box center [110, 126] width 150 height 15
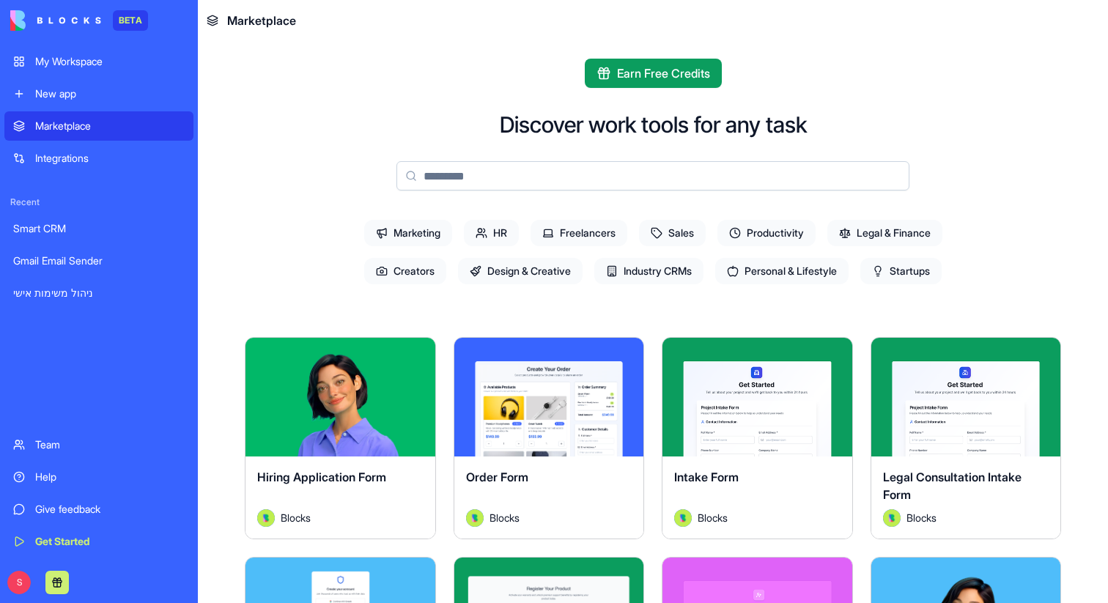
click at [504, 176] on input at bounding box center [653, 175] width 513 height 29
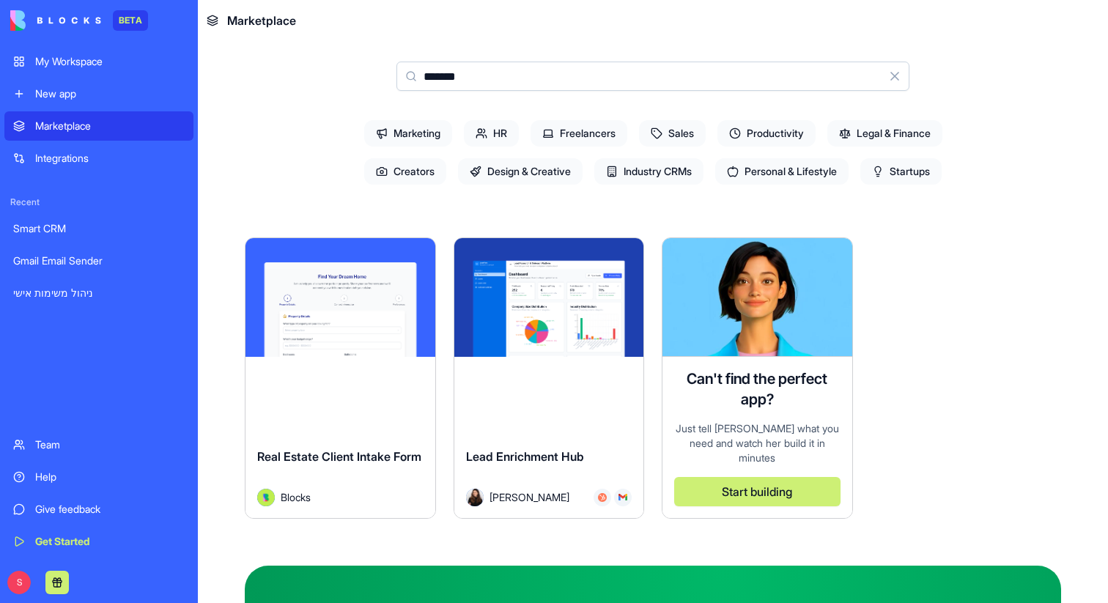
scroll to position [169, 0]
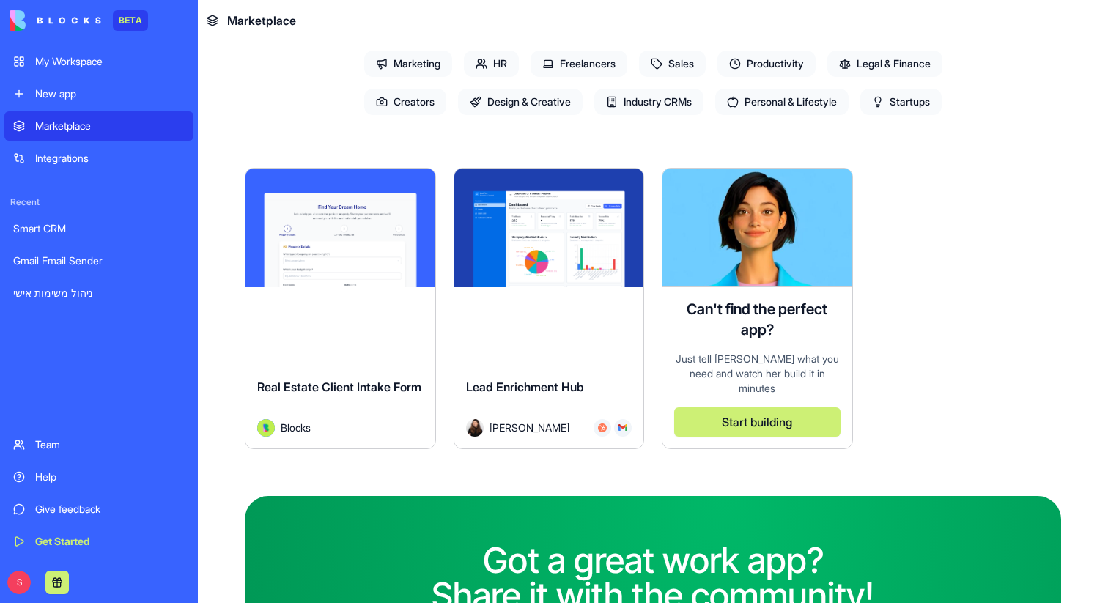
type input "*******"
click at [565, 236] on button "Explore" at bounding box center [549, 227] width 110 height 29
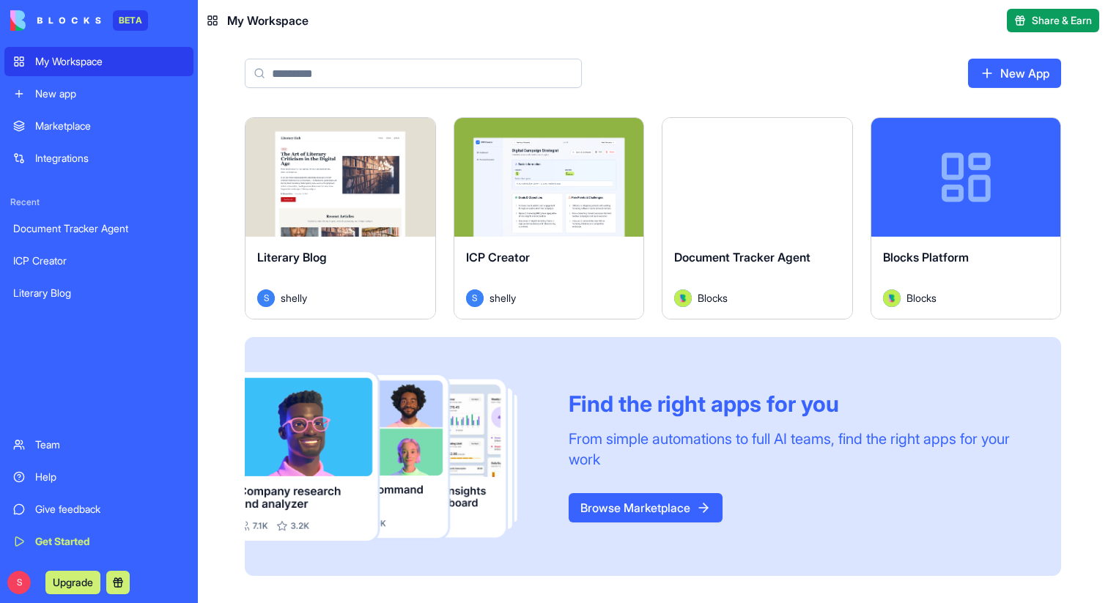
click at [85, 129] on div "Marketplace" at bounding box center [110, 126] width 150 height 15
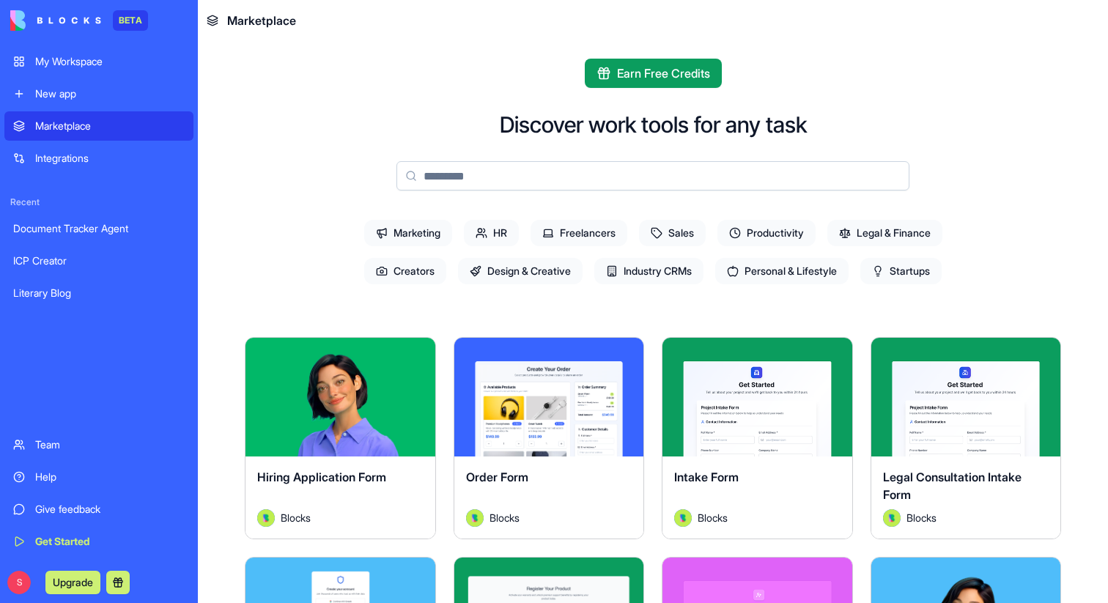
click at [666, 231] on span "Sales" at bounding box center [672, 233] width 67 height 26
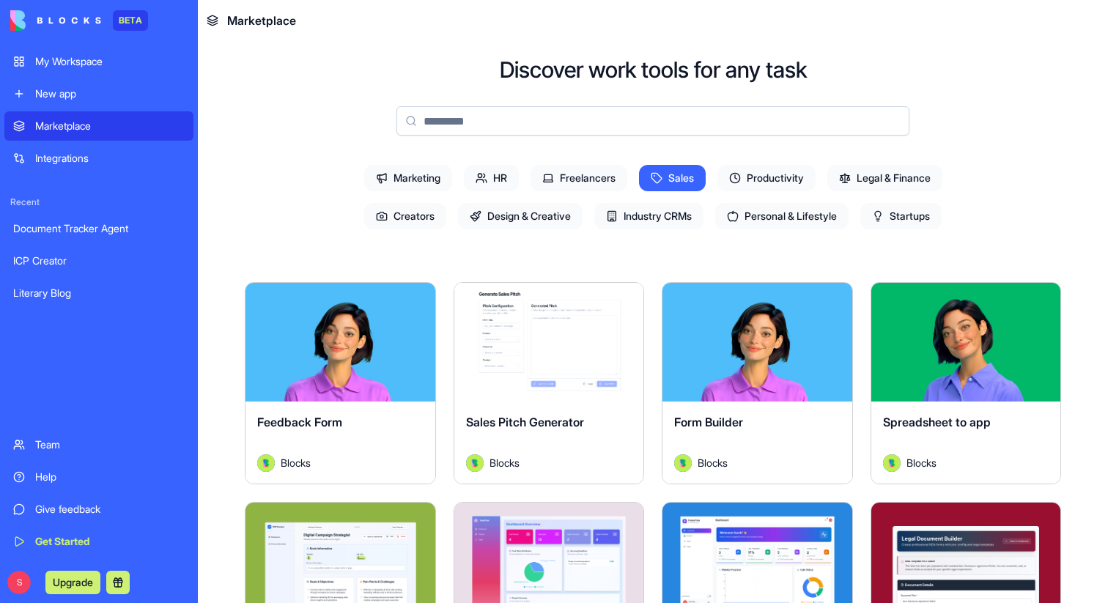
scroll to position [48, 0]
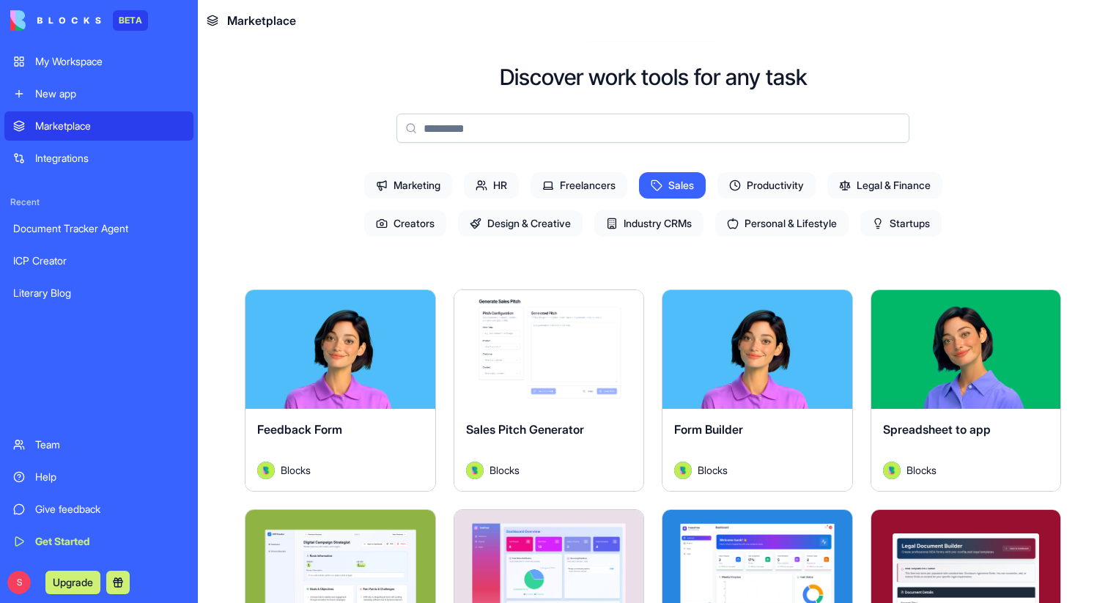
click at [674, 180] on span "Sales" at bounding box center [672, 185] width 67 height 26
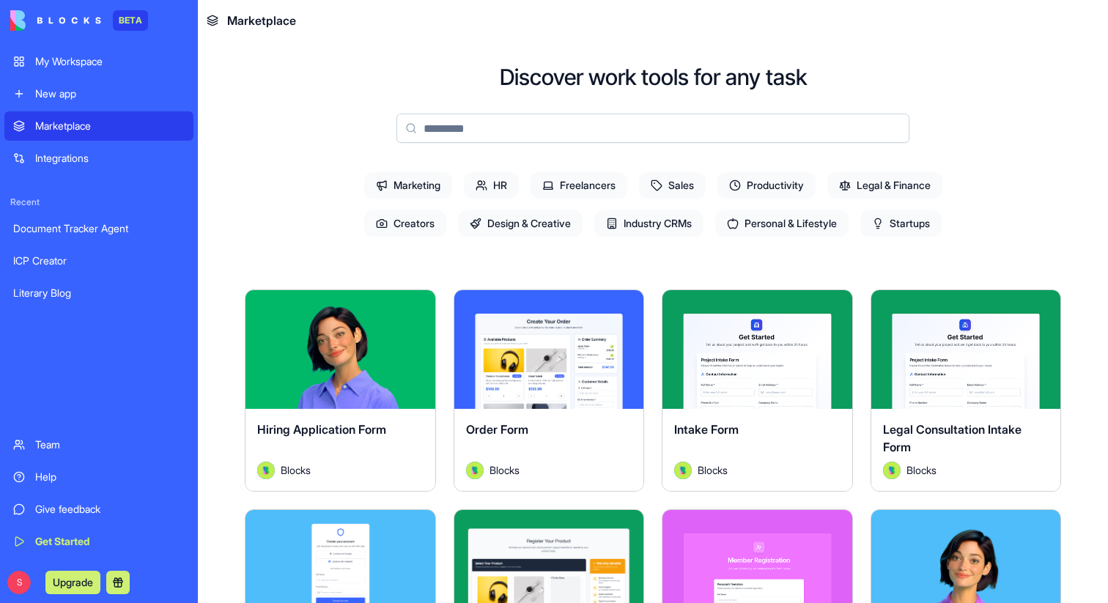
click at [70, 95] on div "New app" at bounding box center [110, 94] width 150 height 15
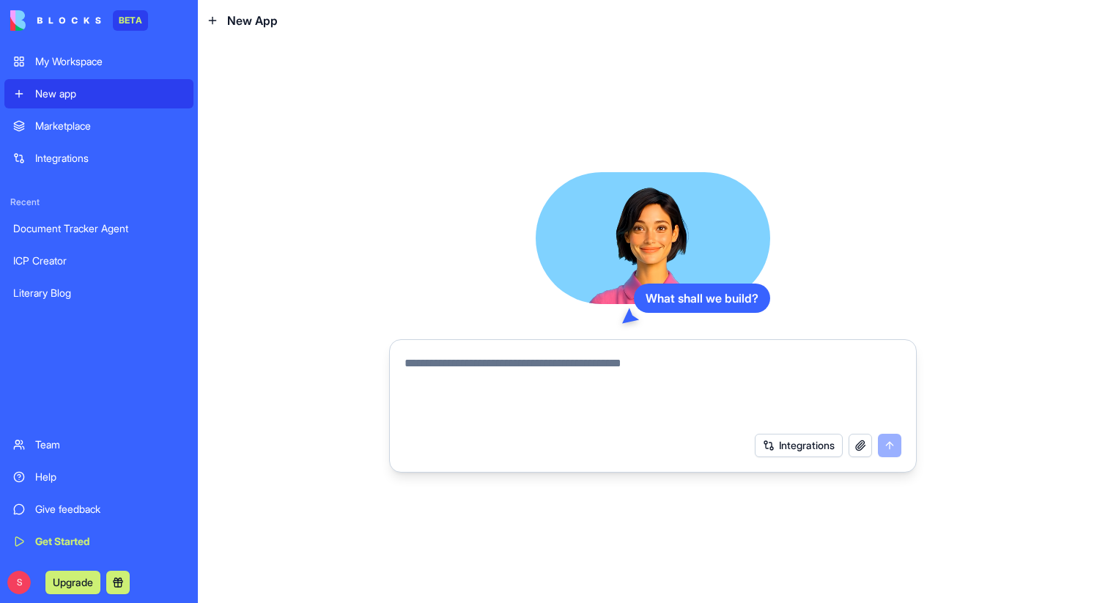
click at [448, 360] on textarea at bounding box center [653, 390] width 497 height 70
click at [507, 363] on textarea at bounding box center [653, 390] width 497 height 70
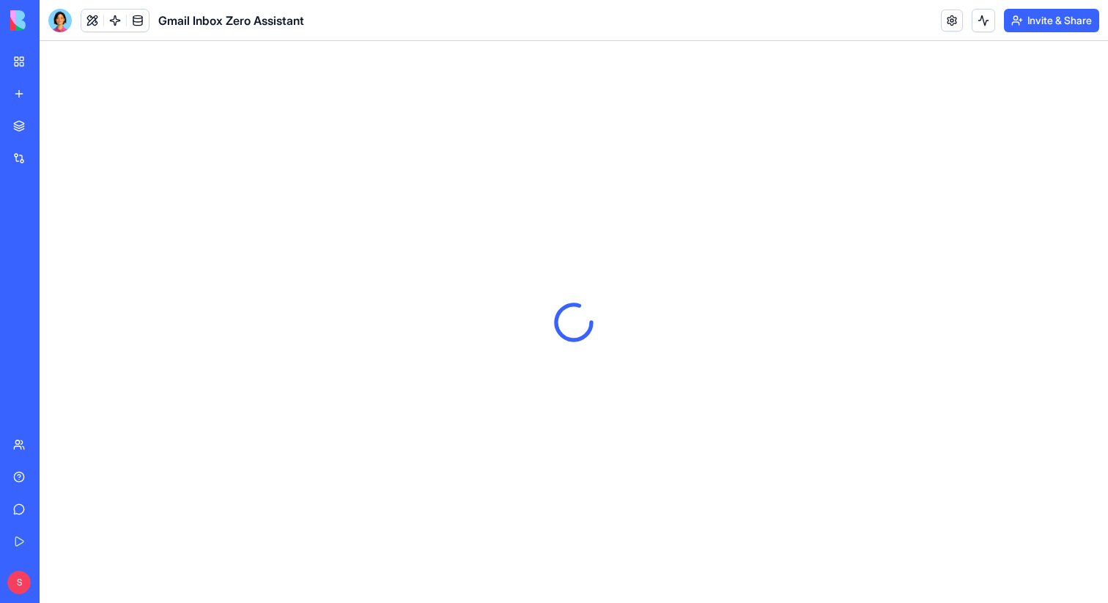
click at [24, 64] on link "My Workspace" at bounding box center [33, 61] width 59 height 29
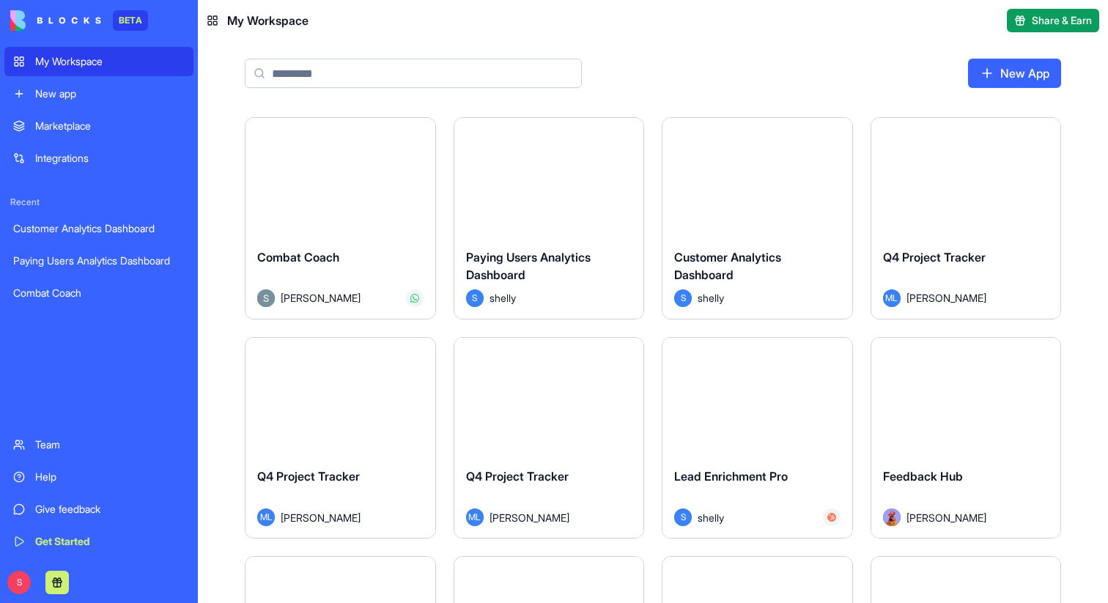
click at [365, 82] on input at bounding box center [413, 73] width 337 height 29
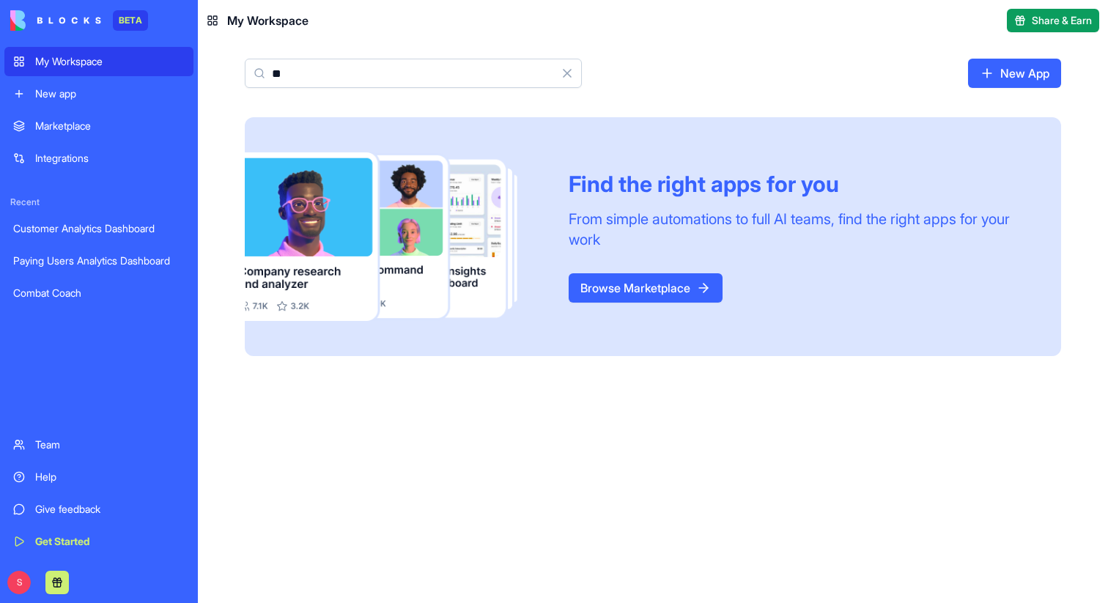
type input "*"
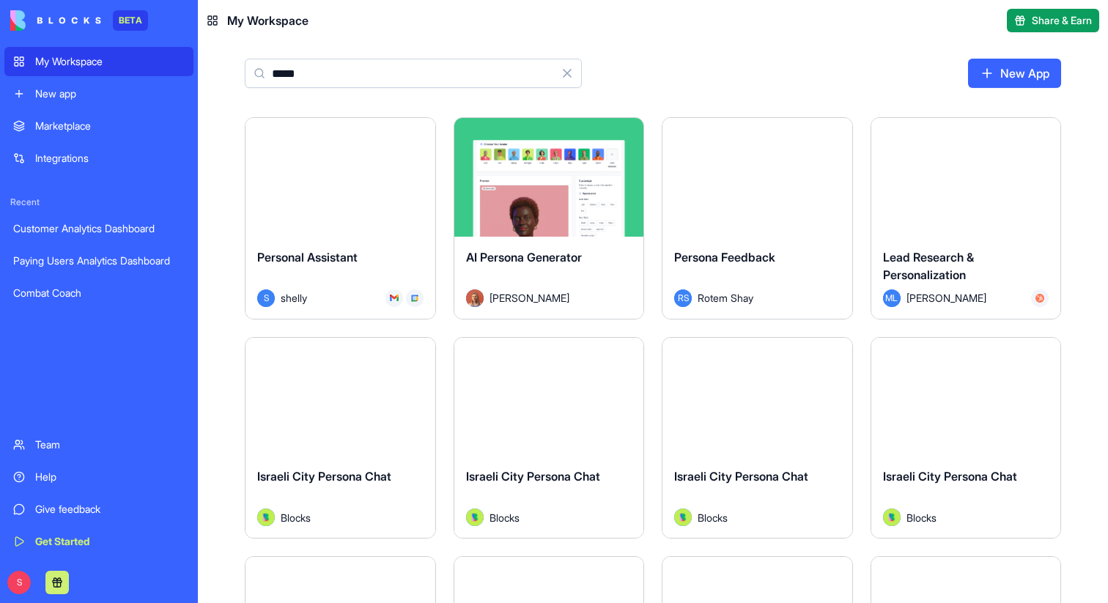
type input "*****"
click at [559, 214] on div "Launch" at bounding box center [550, 177] width 190 height 119
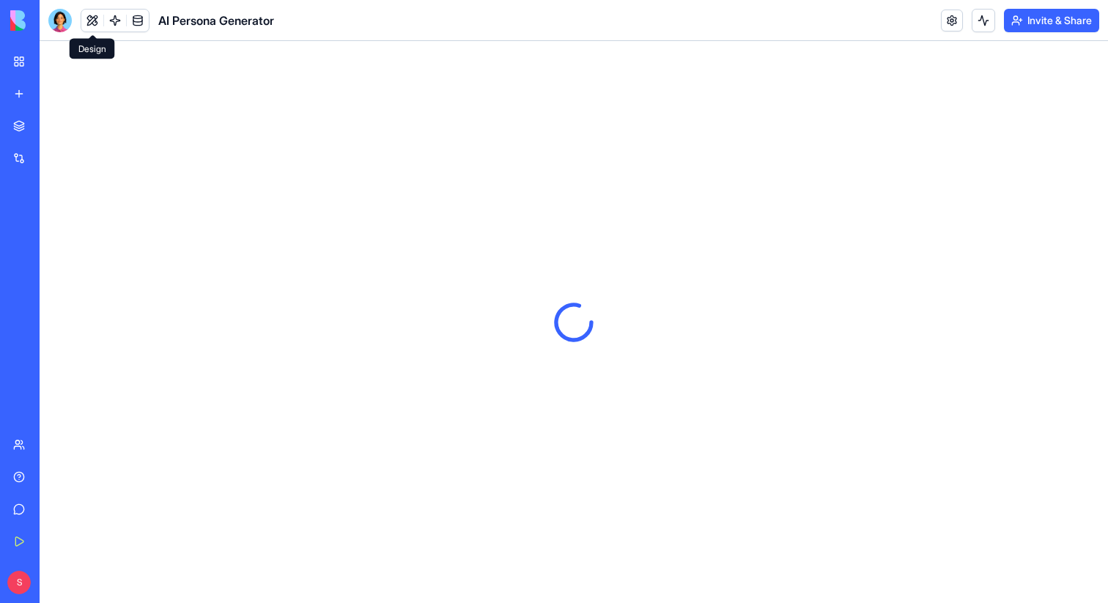
click at [93, 22] on button at bounding box center [92, 21] width 22 height 22
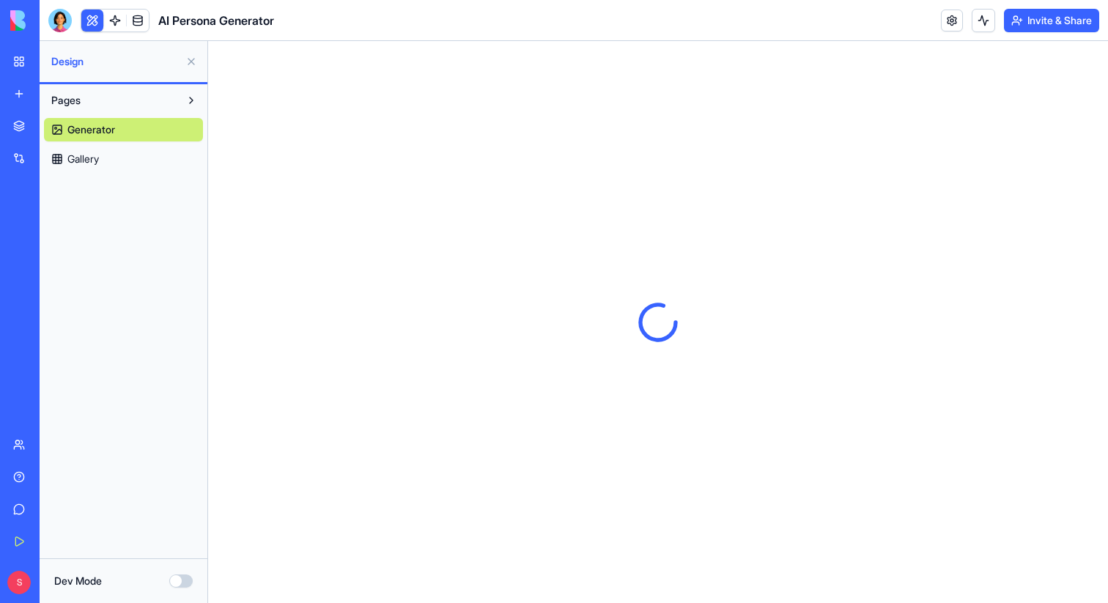
click at [99, 155] on span "Gallery" at bounding box center [83, 159] width 32 height 15
click at [107, 130] on span "Generator" at bounding box center [90, 129] width 46 height 15
click at [194, 65] on button at bounding box center [191, 61] width 23 height 23
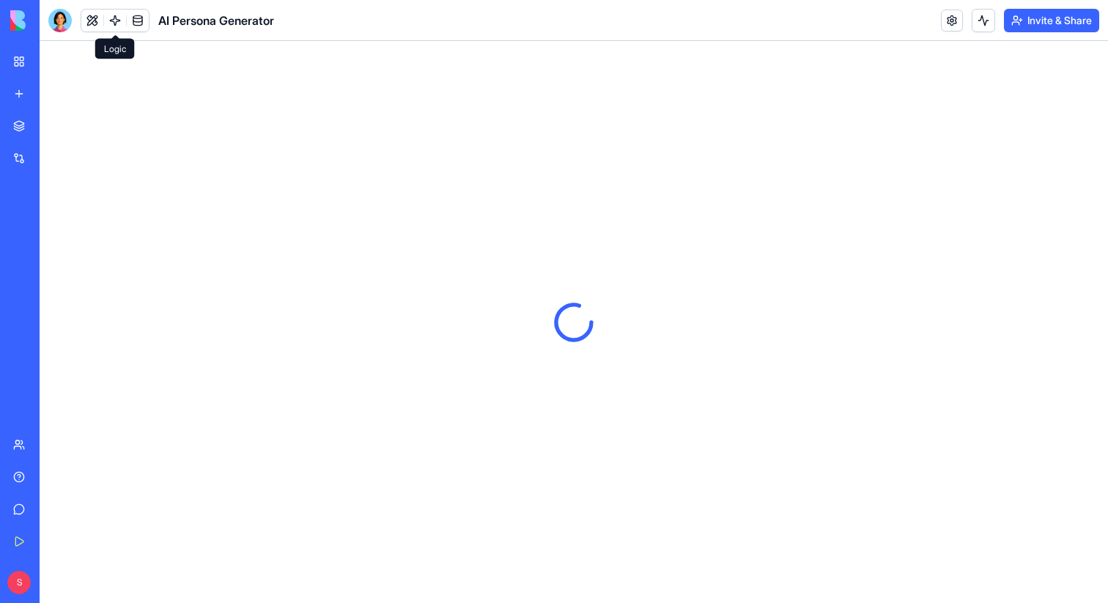
click at [114, 26] on link at bounding box center [115, 21] width 22 height 22
